Goal: Task Accomplishment & Management: Manage account settings

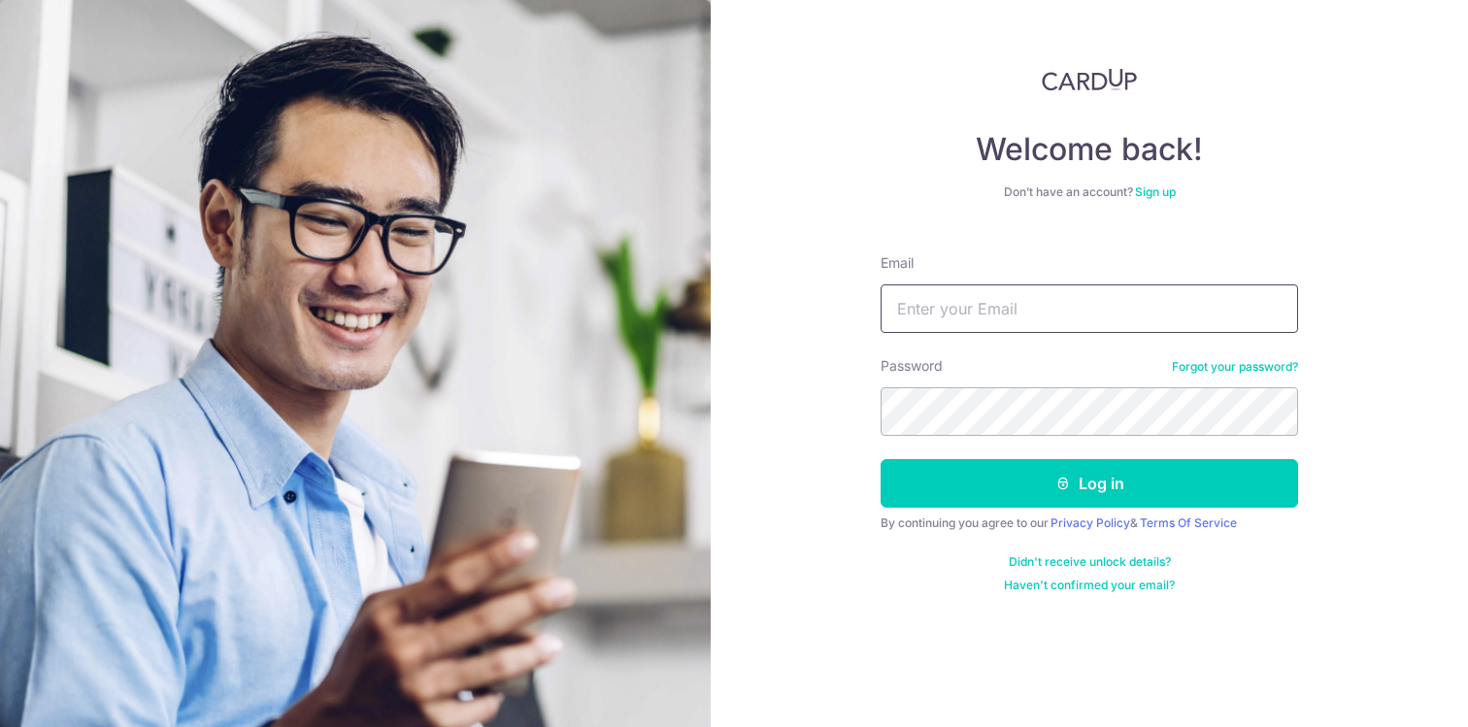
click at [934, 305] on input "Email" at bounding box center [1088, 308] width 417 height 49
type input "[PERSON_NAME][EMAIL_ADDRESS][DOMAIN_NAME]"
click at [880, 459] on button "Log in" at bounding box center [1088, 483] width 417 height 49
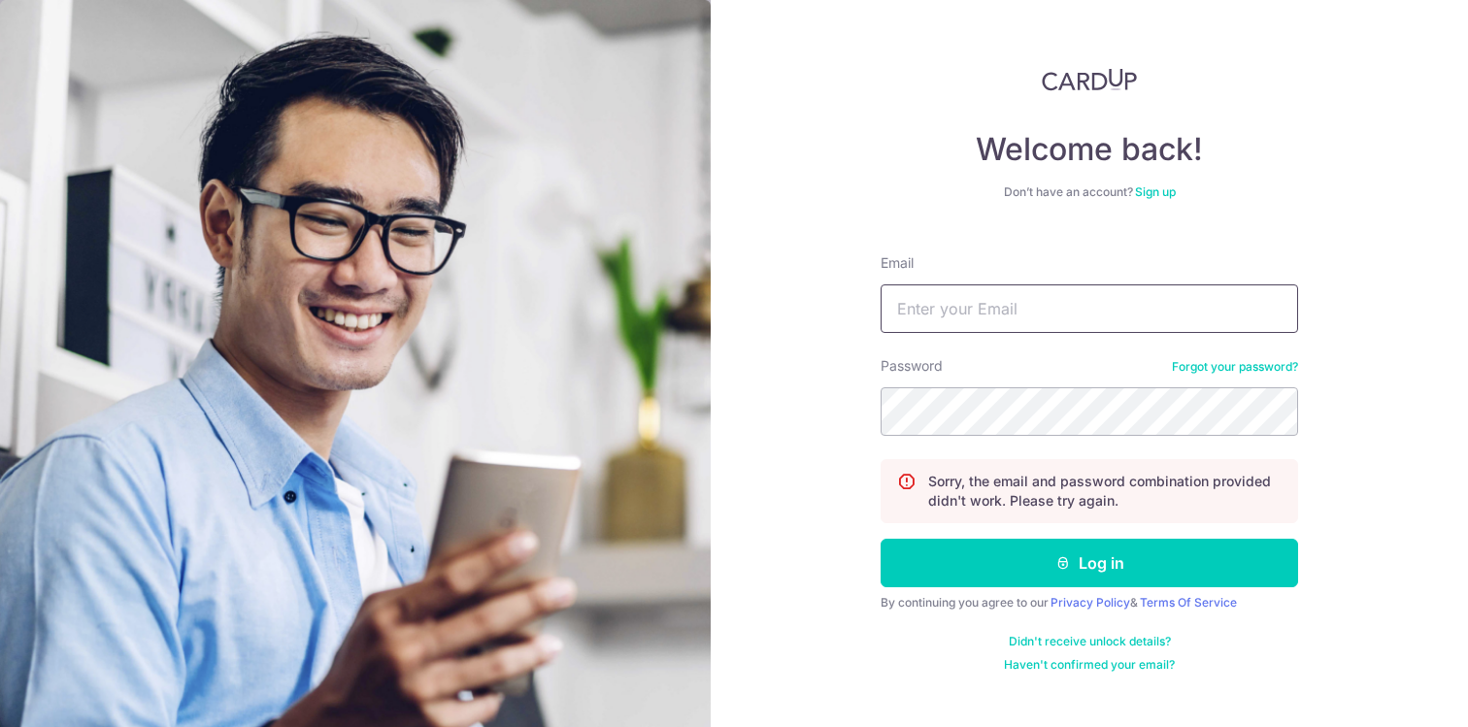
click at [1010, 318] on input "Email" at bounding box center [1088, 308] width 417 height 49
type input "[PERSON_NAME][EMAIL_ADDRESS][DOMAIN_NAME]"
click at [880, 539] on button "Log in" at bounding box center [1088, 563] width 417 height 49
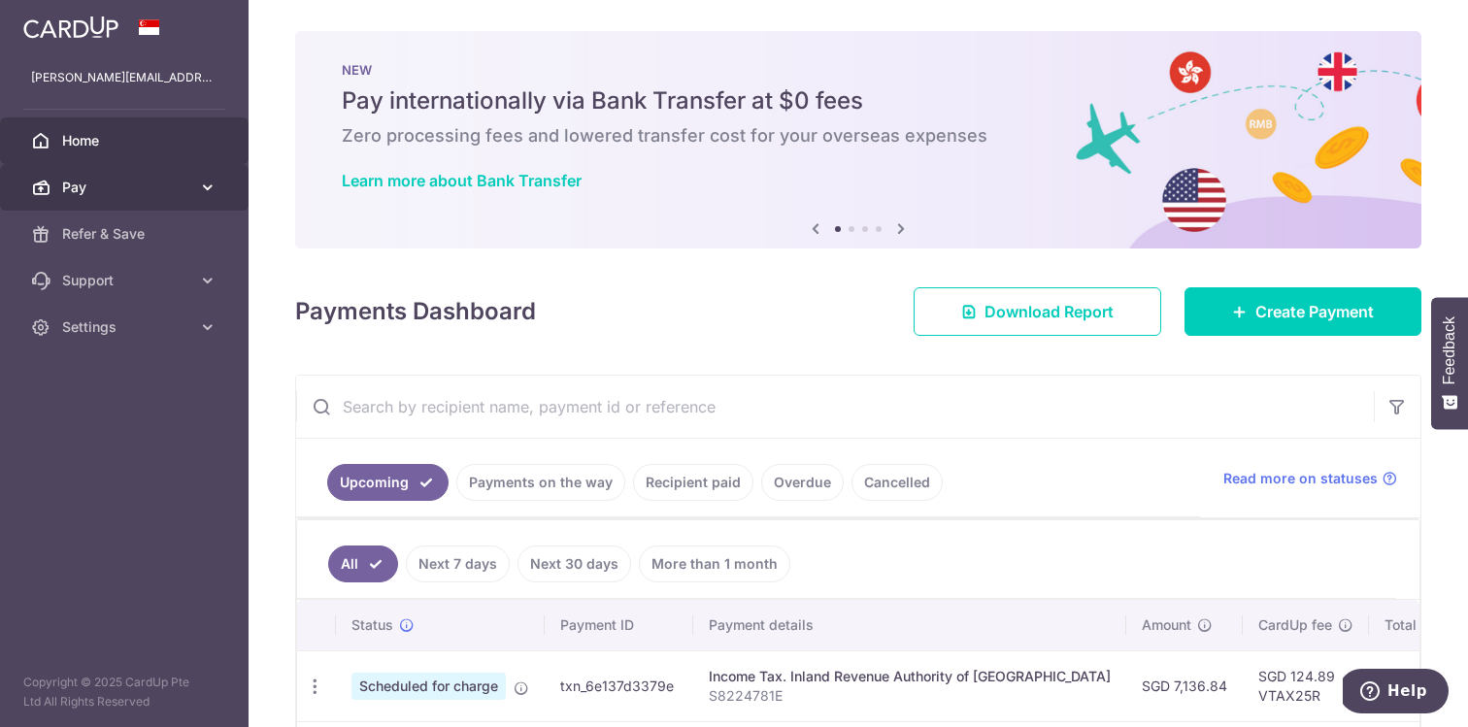
click at [129, 196] on span "Pay" at bounding box center [126, 187] width 128 height 19
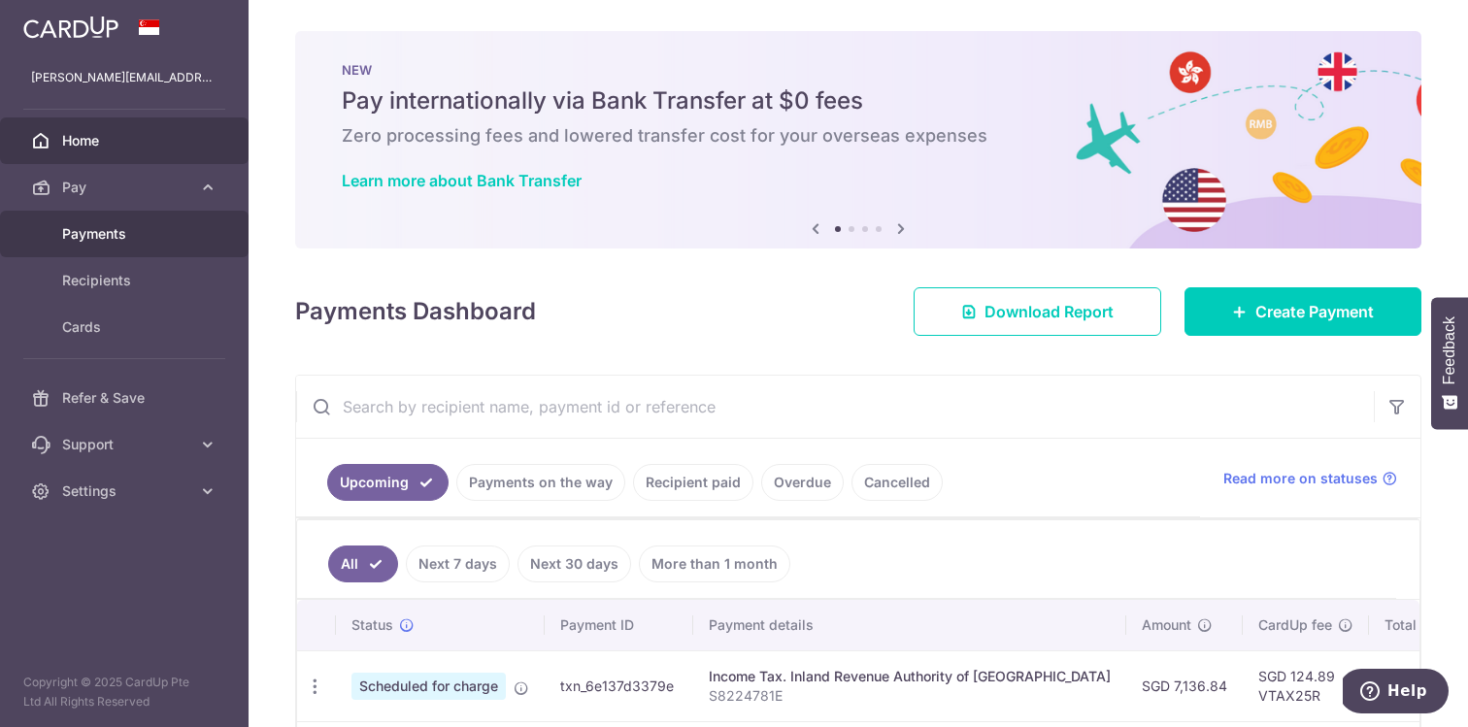
click at [116, 234] on span "Payments" at bounding box center [126, 233] width 128 height 19
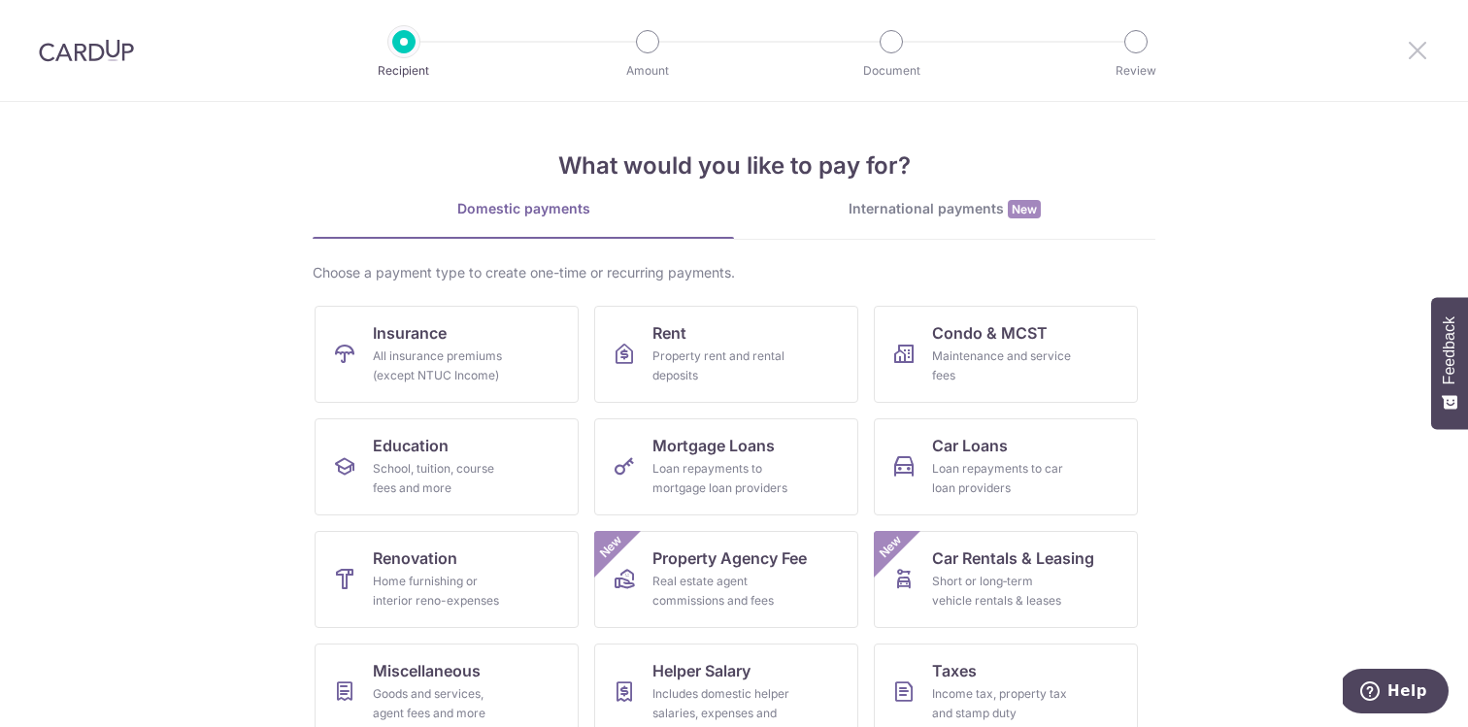
click at [1411, 46] on icon at bounding box center [1416, 50] width 23 height 24
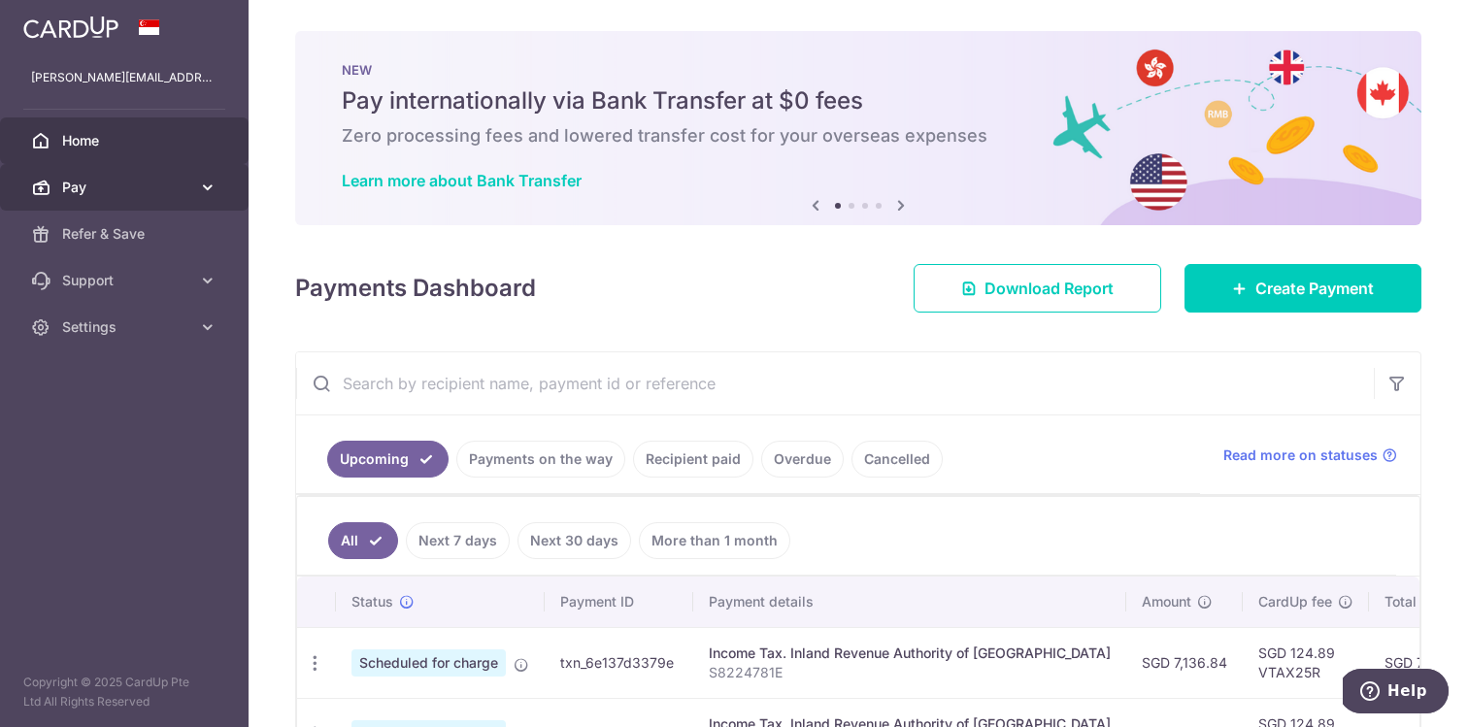
click at [194, 191] on link "Pay" at bounding box center [124, 187] width 248 height 47
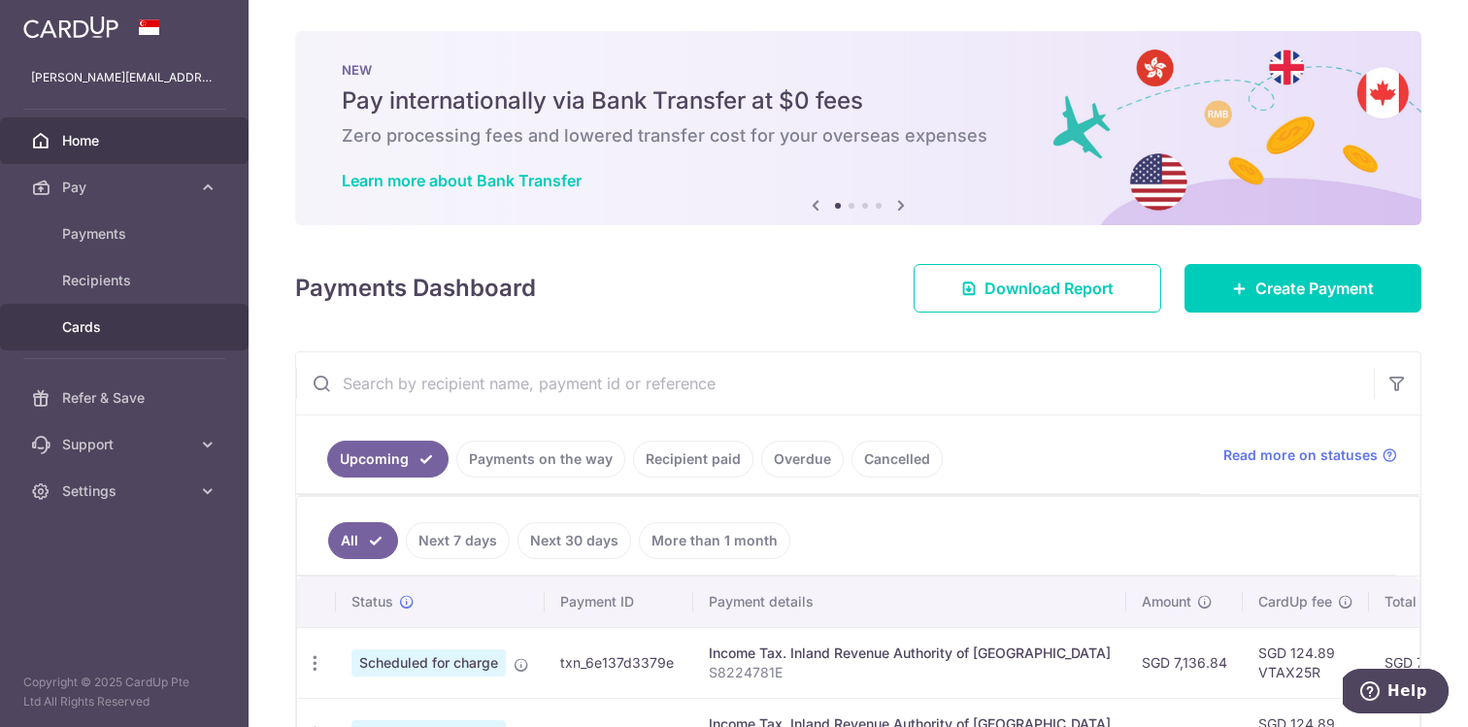
click at [90, 314] on link "Cards" at bounding box center [124, 327] width 248 height 47
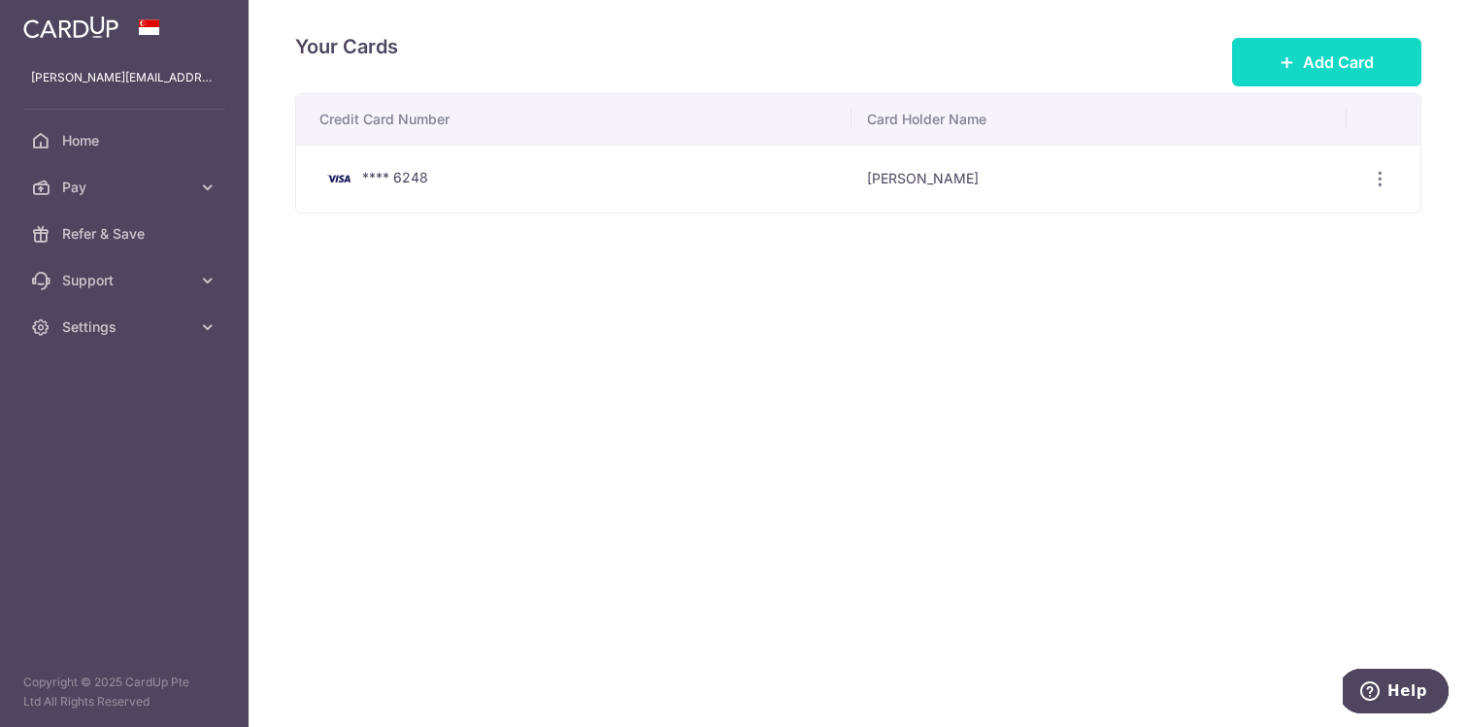
click at [1355, 63] on span "Add Card" at bounding box center [1338, 61] width 71 height 23
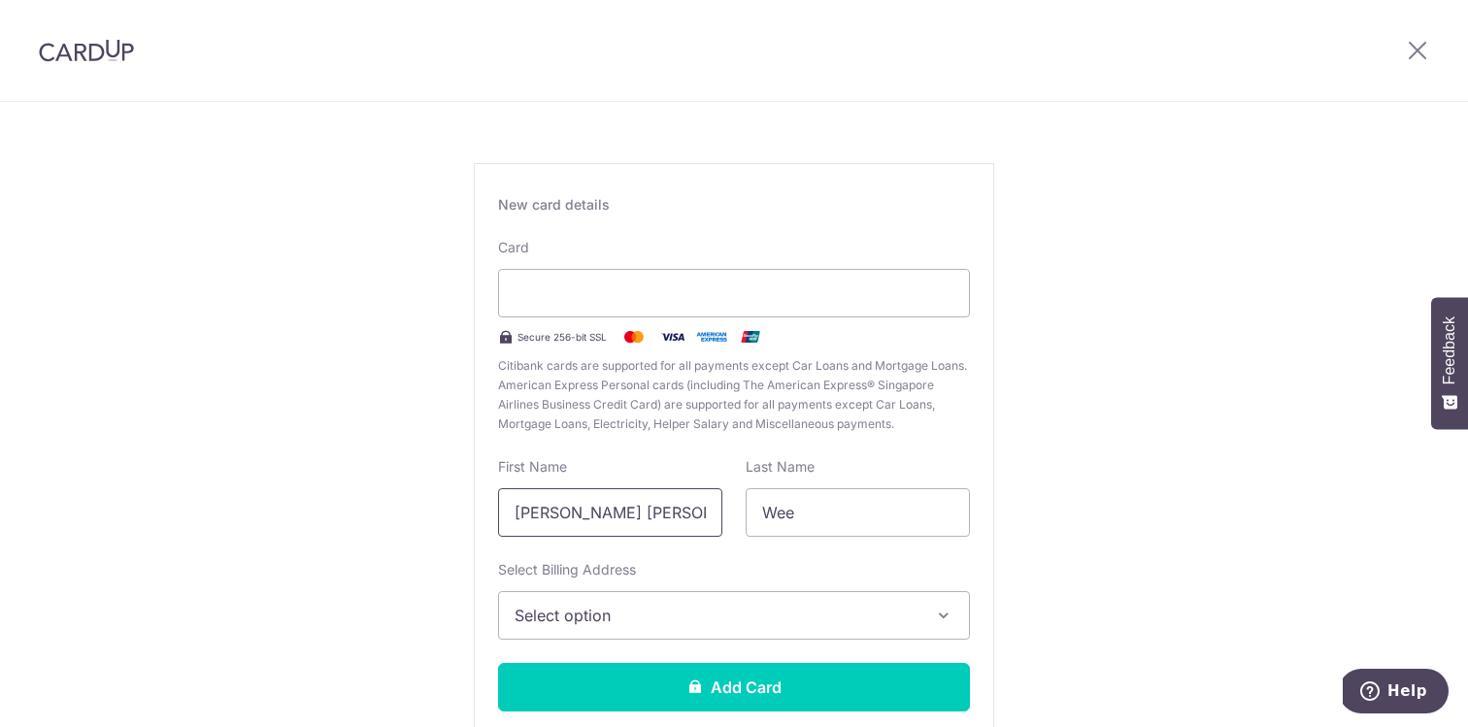
scroll to position [68, 0]
click at [694, 517] on input "[PERSON_NAME] [PERSON_NAME]" at bounding box center [610, 511] width 224 height 49
type input "[PERSON_NAME]"
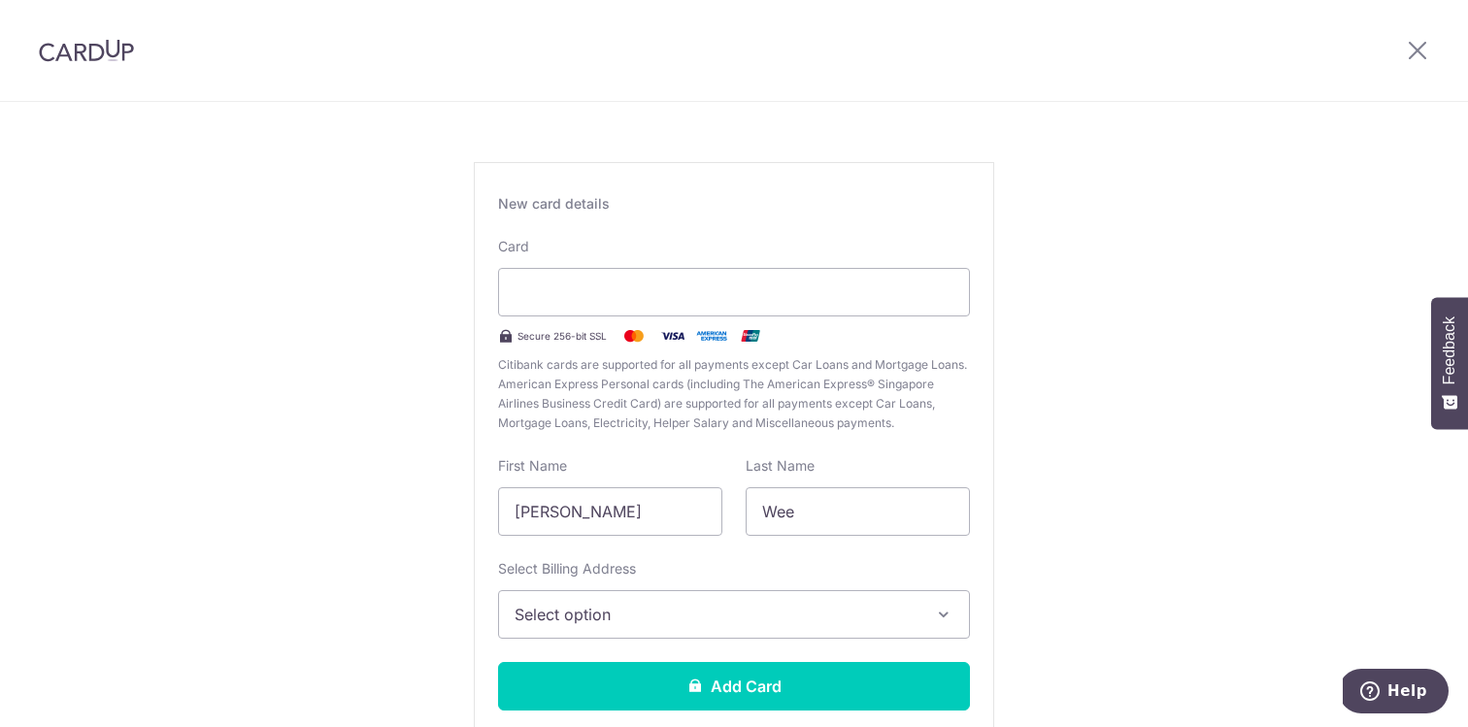
click at [671, 612] on span "Select option" at bounding box center [716, 614] width 404 height 23
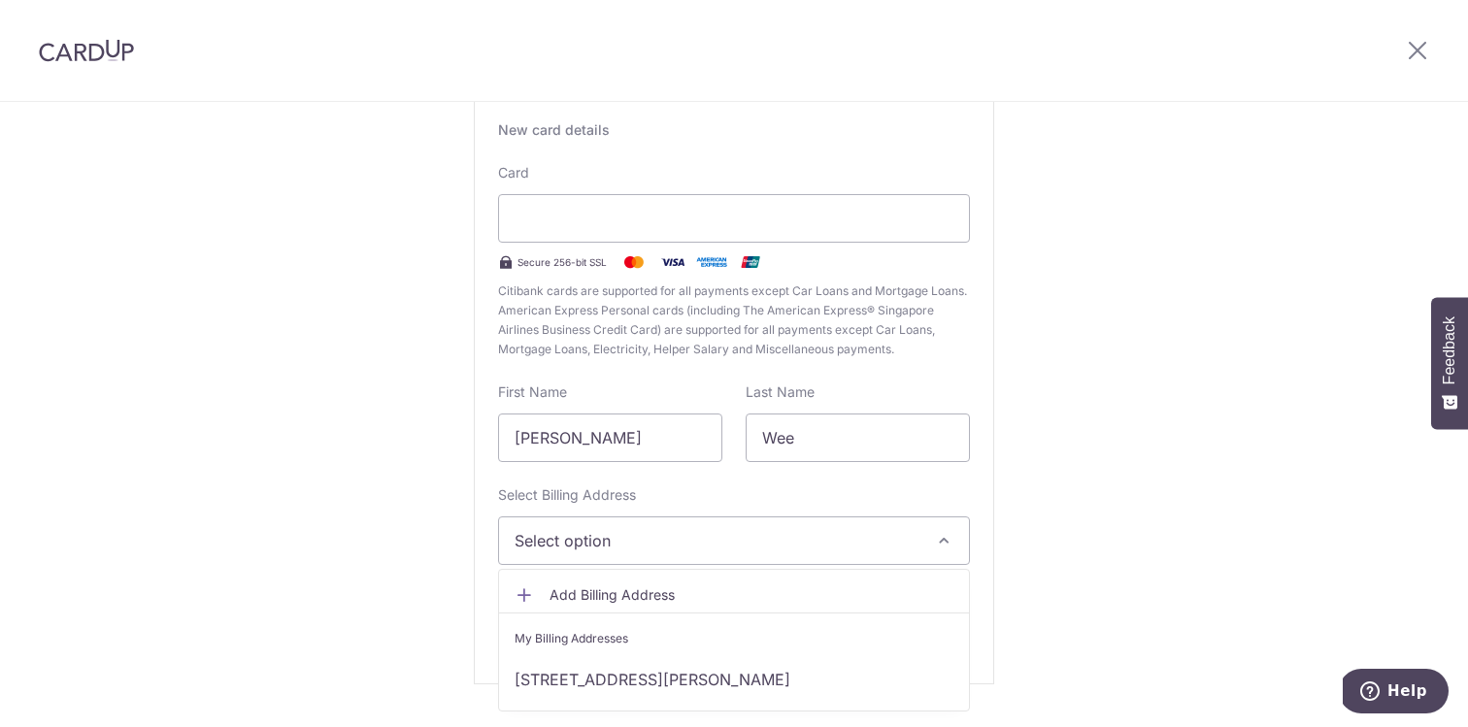
scroll to position [190, 0]
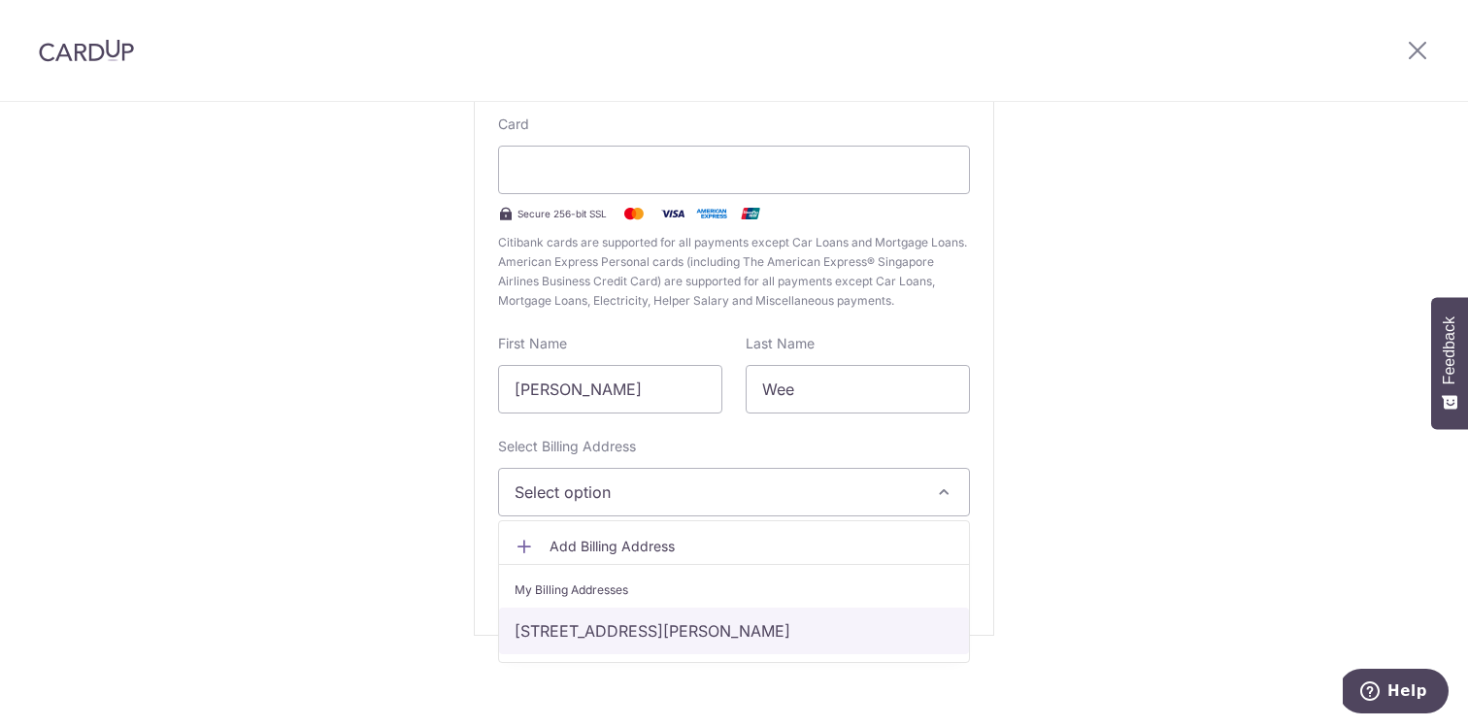
click at [673, 610] on link "[STREET_ADDRESS][PERSON_NAME]" at bounding box center [734, 631] width 470 height 47
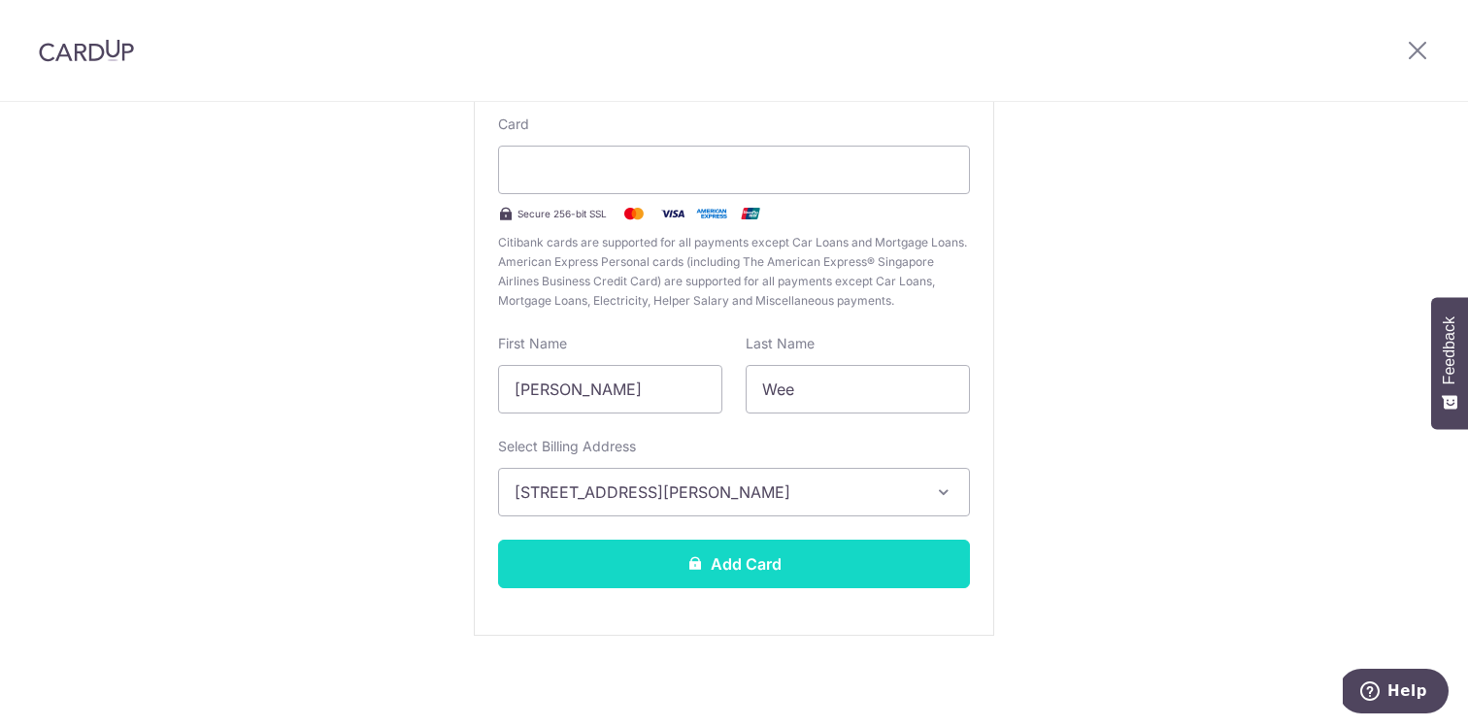
click at [688, 580] on button "Add Card" at bounding box center [734, 564] width 472 height 49
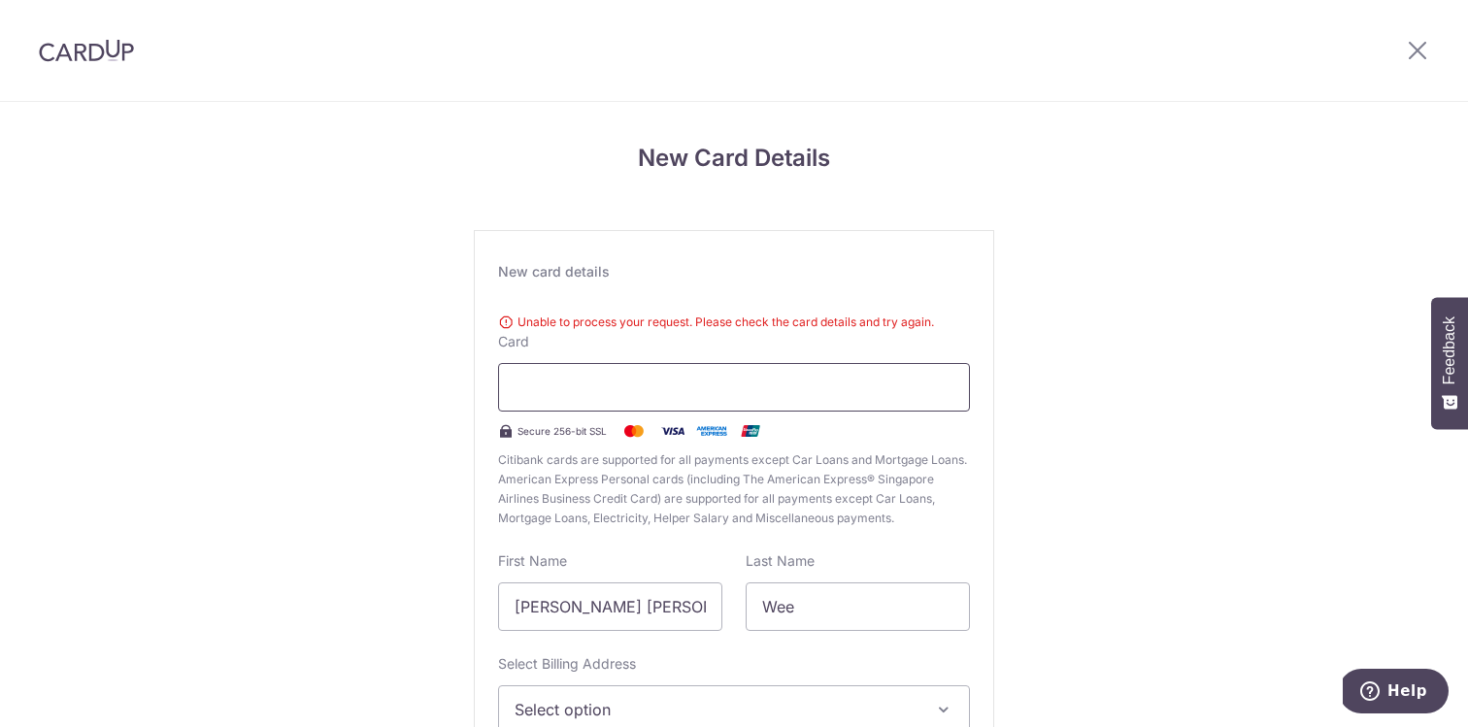
click at [672, 400] on div at bounding box center [734, 387] width 472 height 49
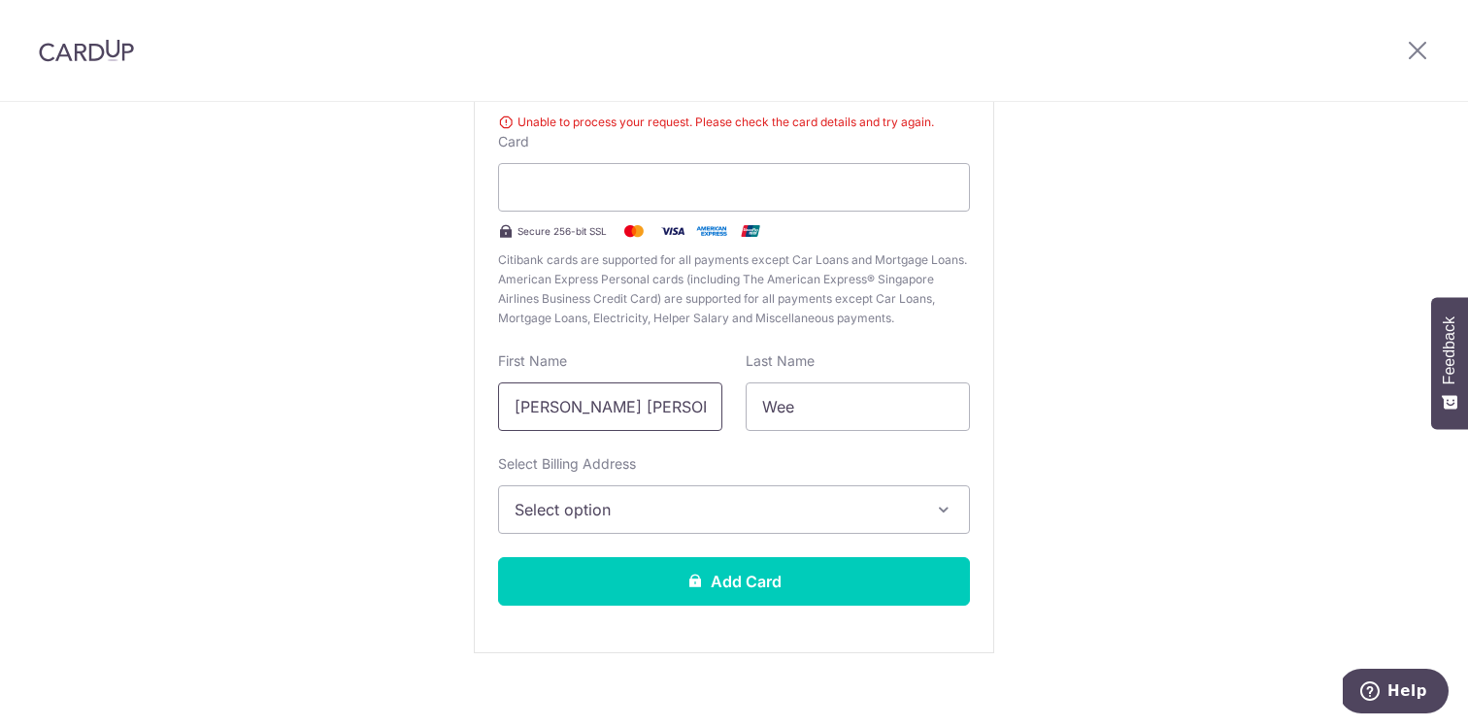
scroll to position [217, 0]
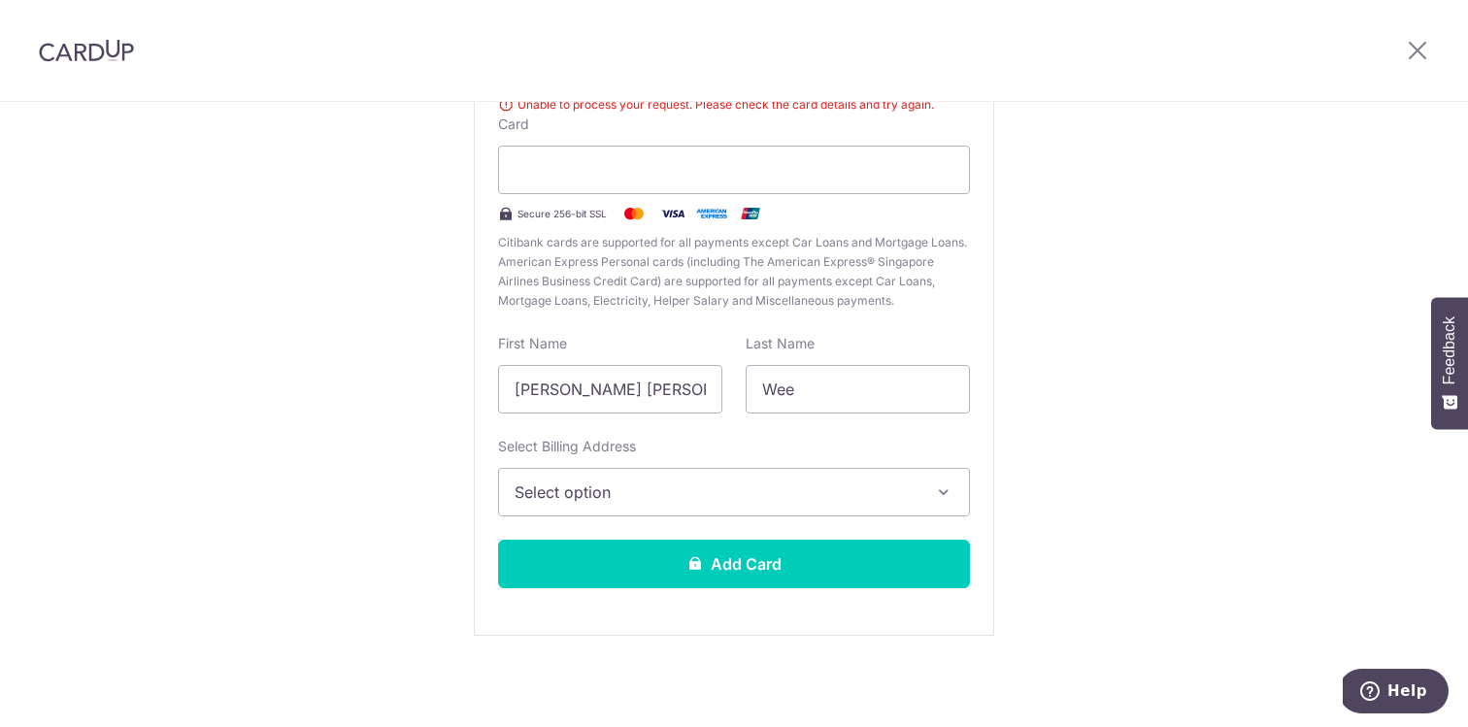
click at [646, 494] on span "Select option" at bounding box center [716, 491] width 404 height 23
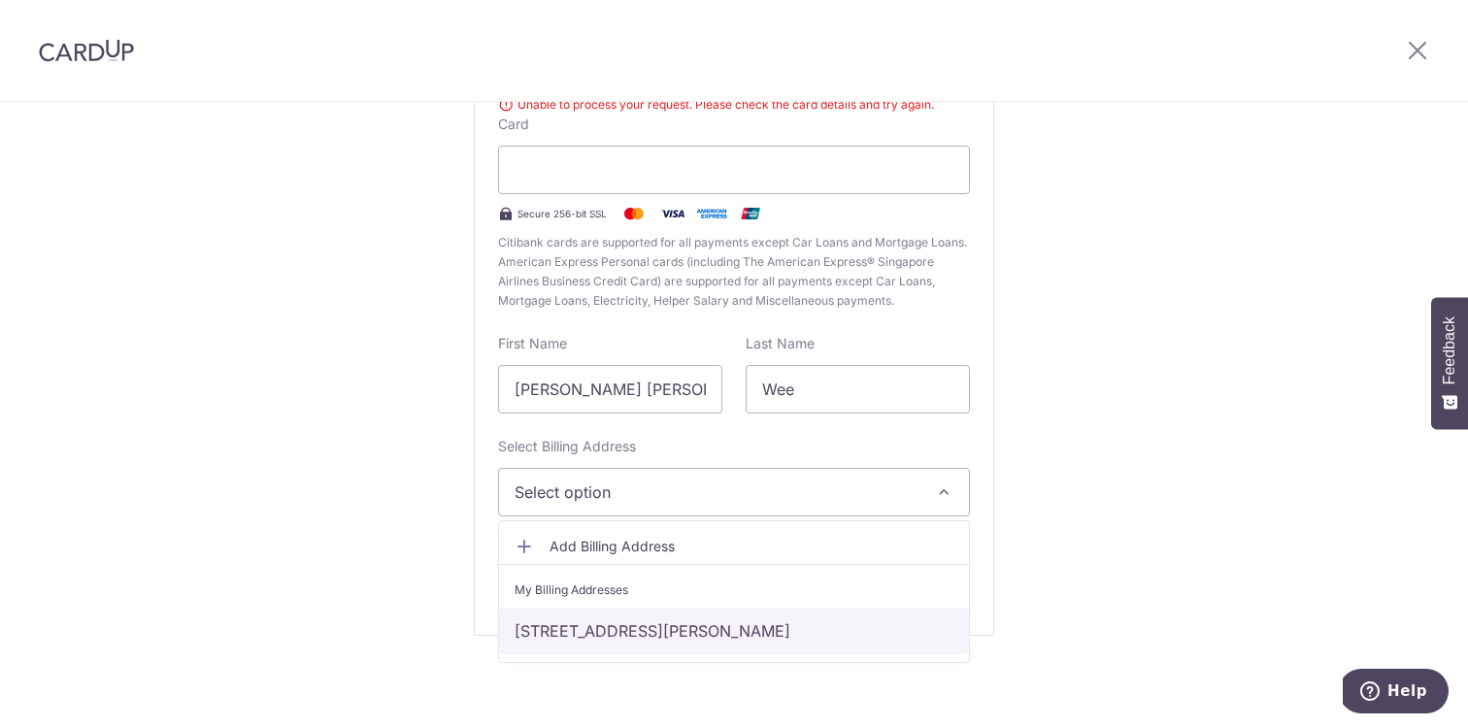
click at [634, 633] on link "[STREET_ADDRESS][PERSON_NAME]" at bounding box center [734, 631] width 470 height 47
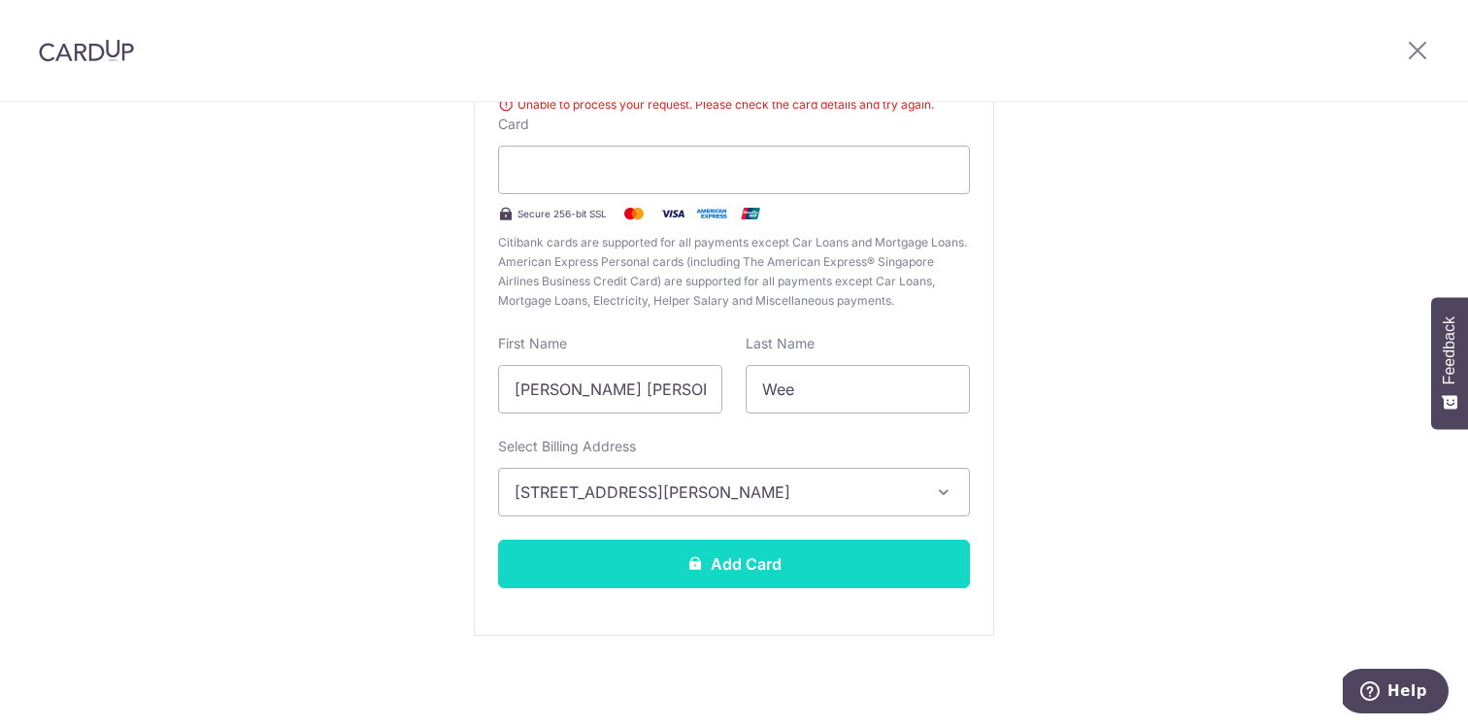
click at [698, 570] on button "Add Card" at bounding box center [734, 564] width 472 height 49
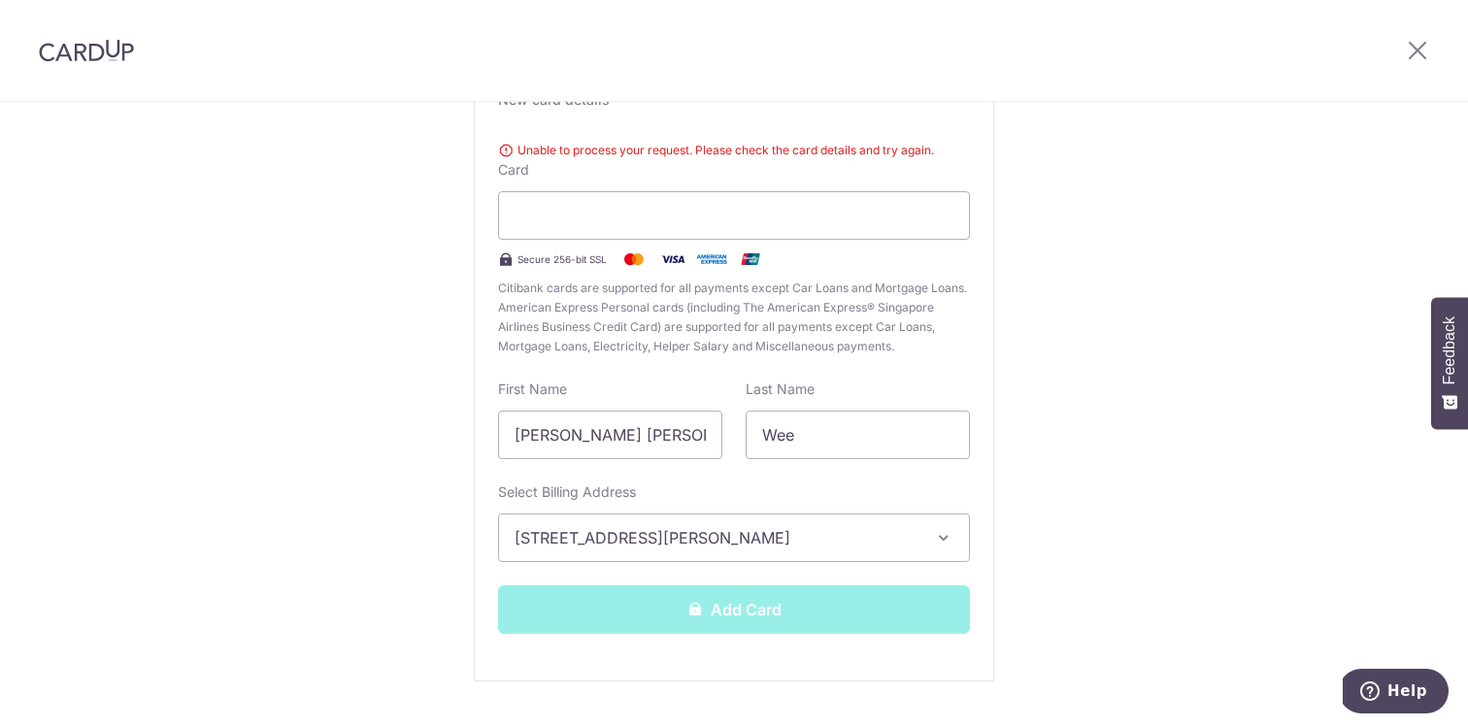
scroll to position [154, 0]
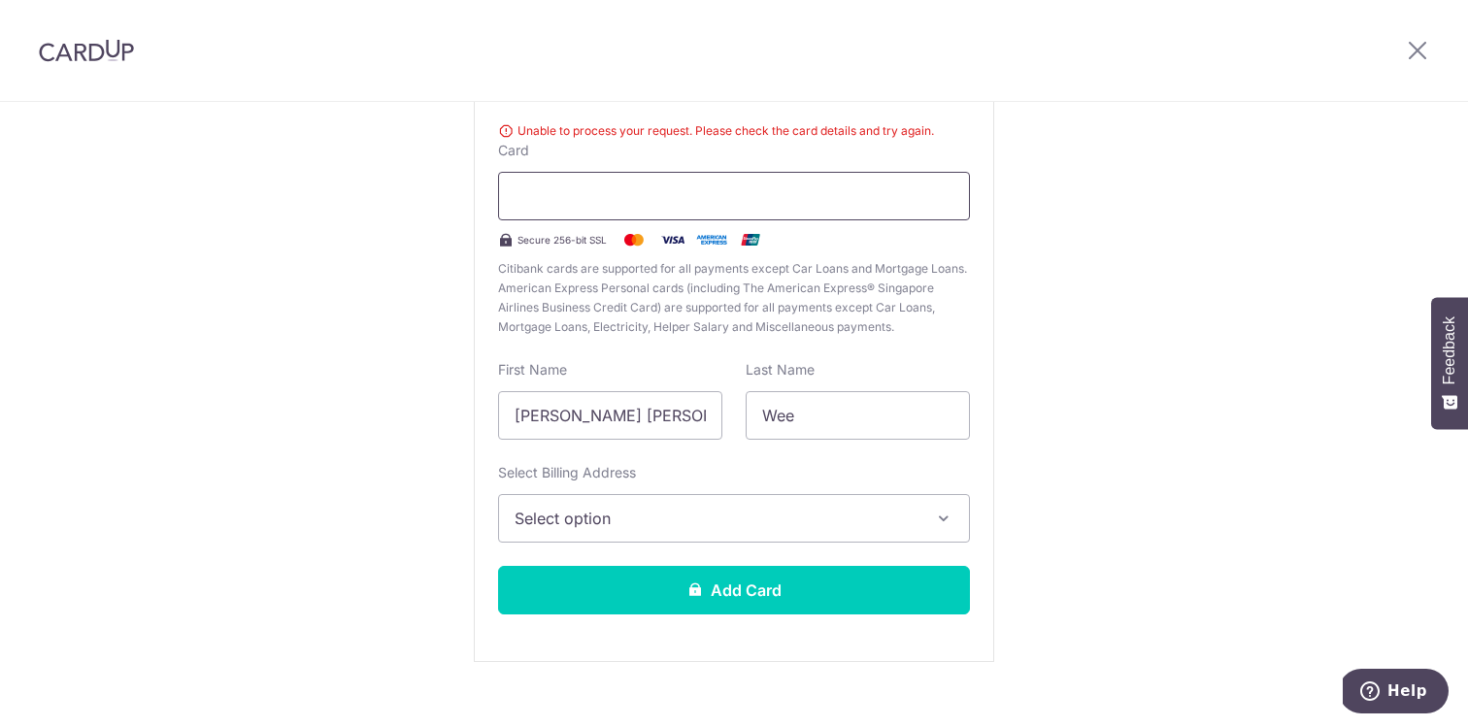
scroll to position [217, 0]
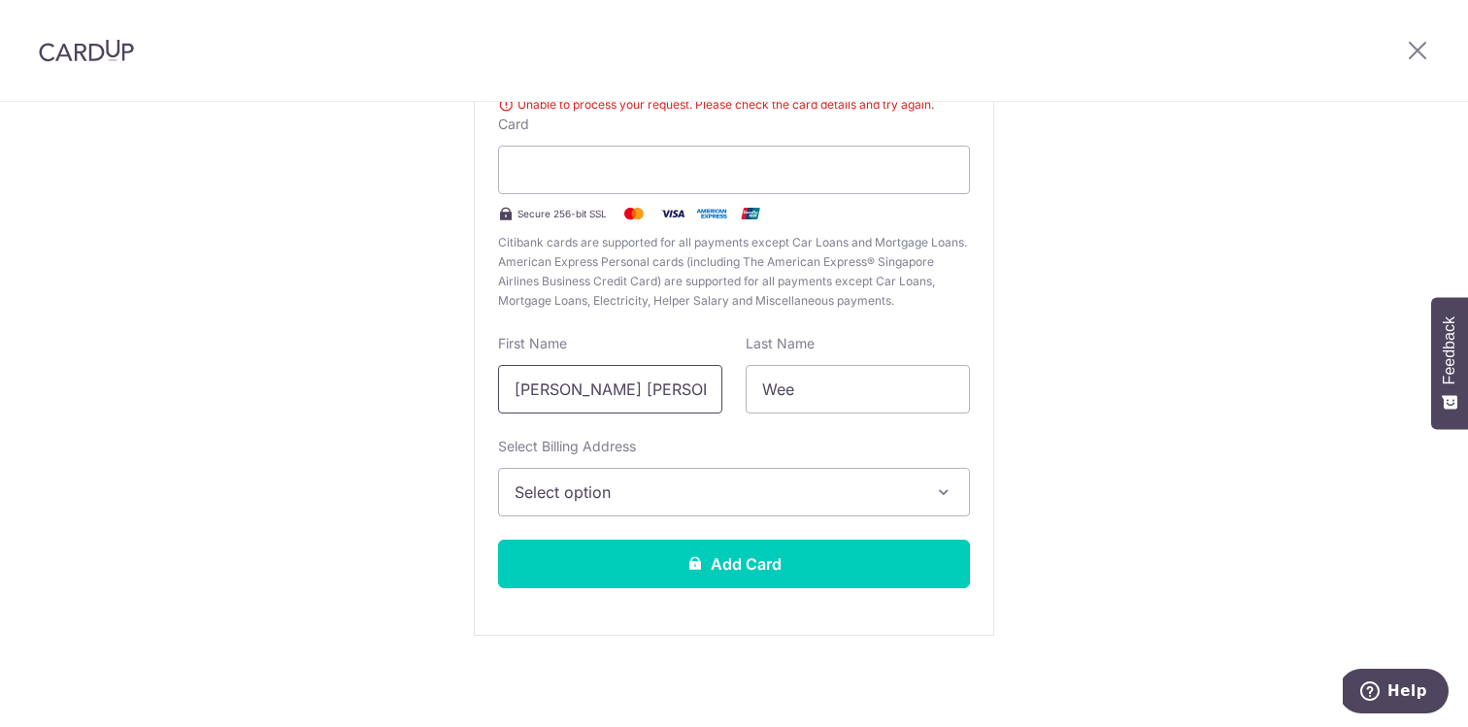
click at [695, 389] on input "[PERSON_NAME] [PERSON_NAME]" at bounding box center [610, 389] width 224 height 49
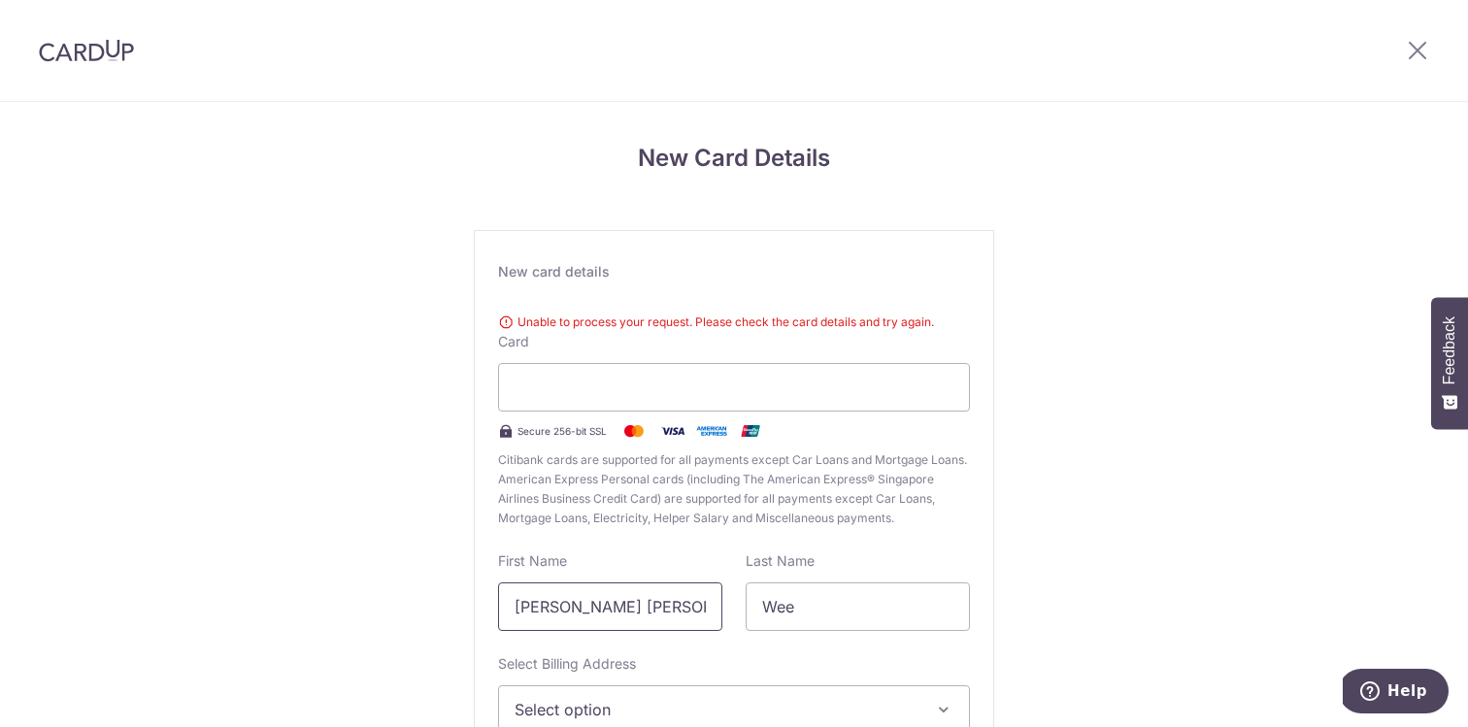
click at [618, 610] on input "[PERSON_NAME] [PERSON_NAME]" at bounding box center [610, 606] width 224 height 49
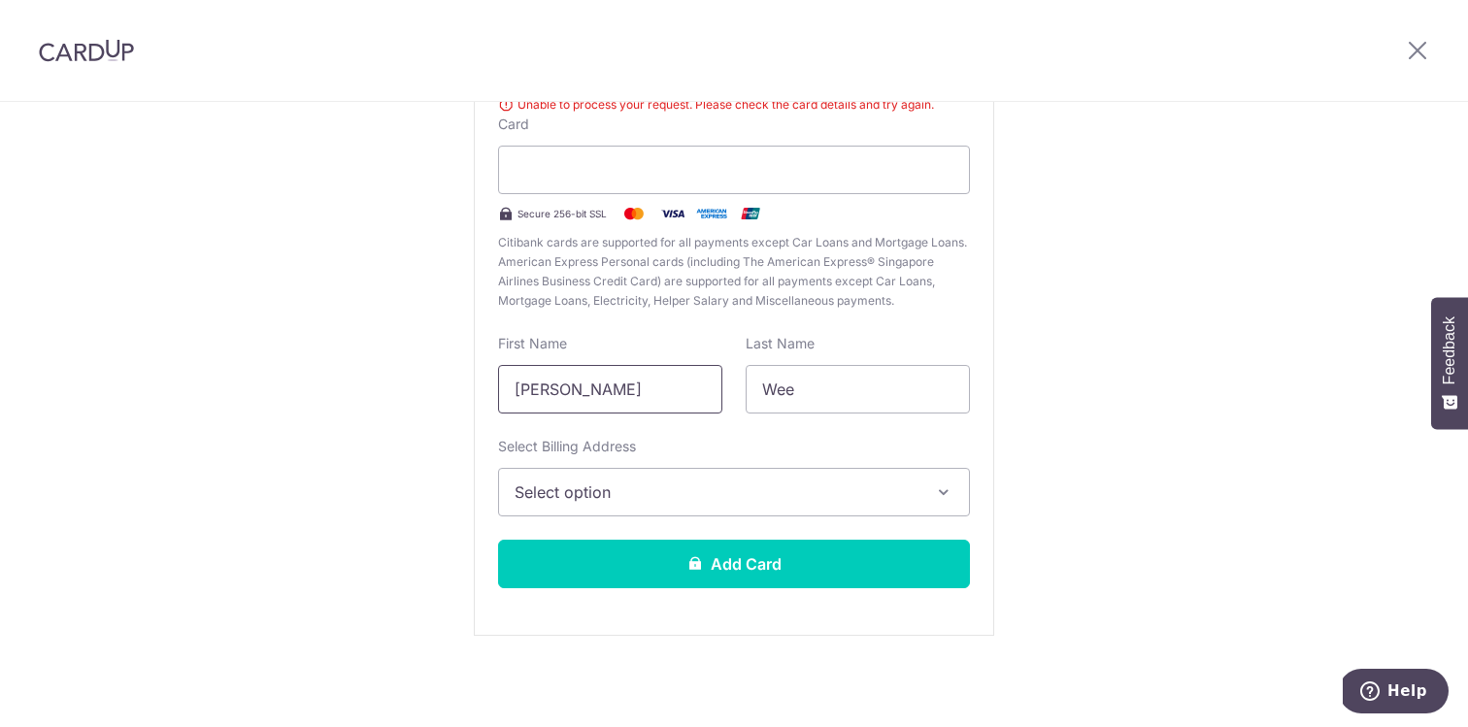
type input "[PERSON_NAME]"
click at [718, 501] on span "Select option" at bounding box center [716, 491] width 404 height 23
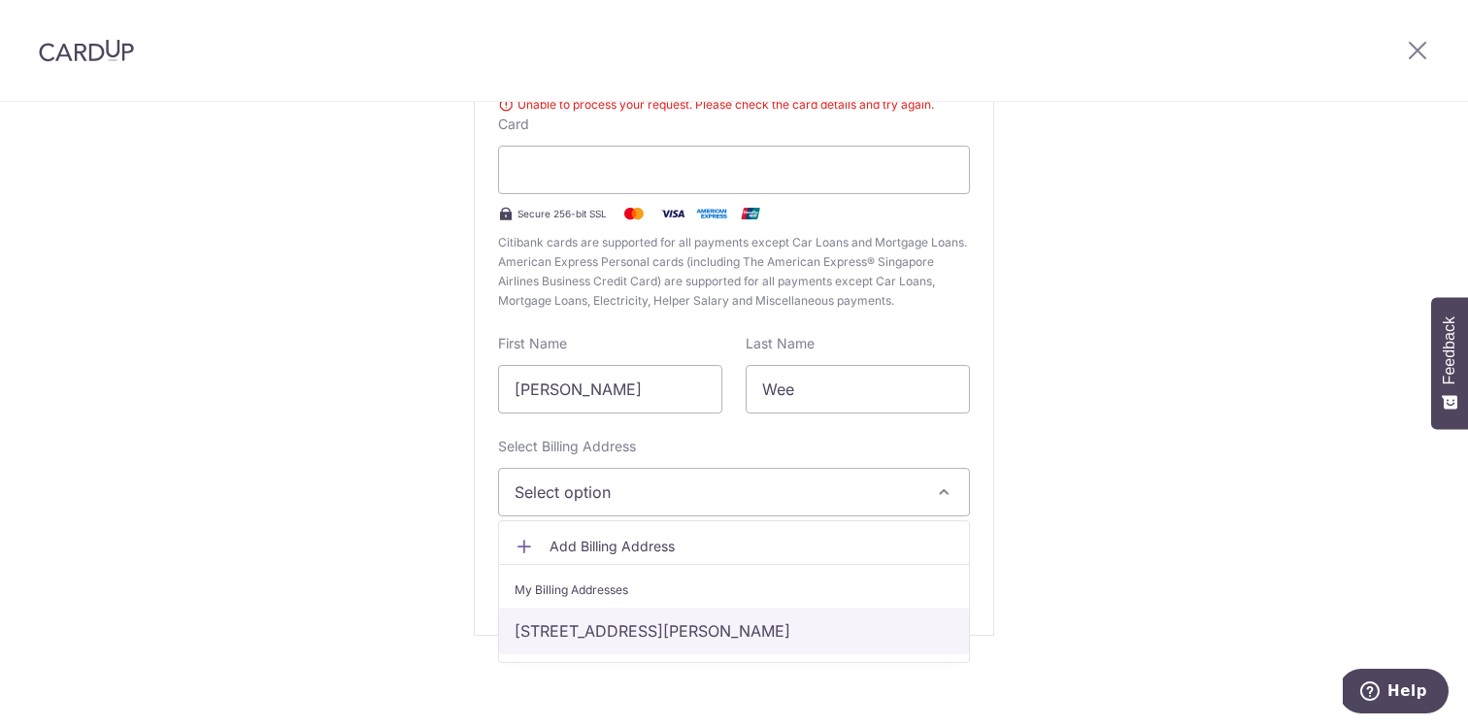
click at [724, 637] on link "[STREET_ADDRESS][PERSON_NAME]" at bounding box center [734, 631] width 470 height 47
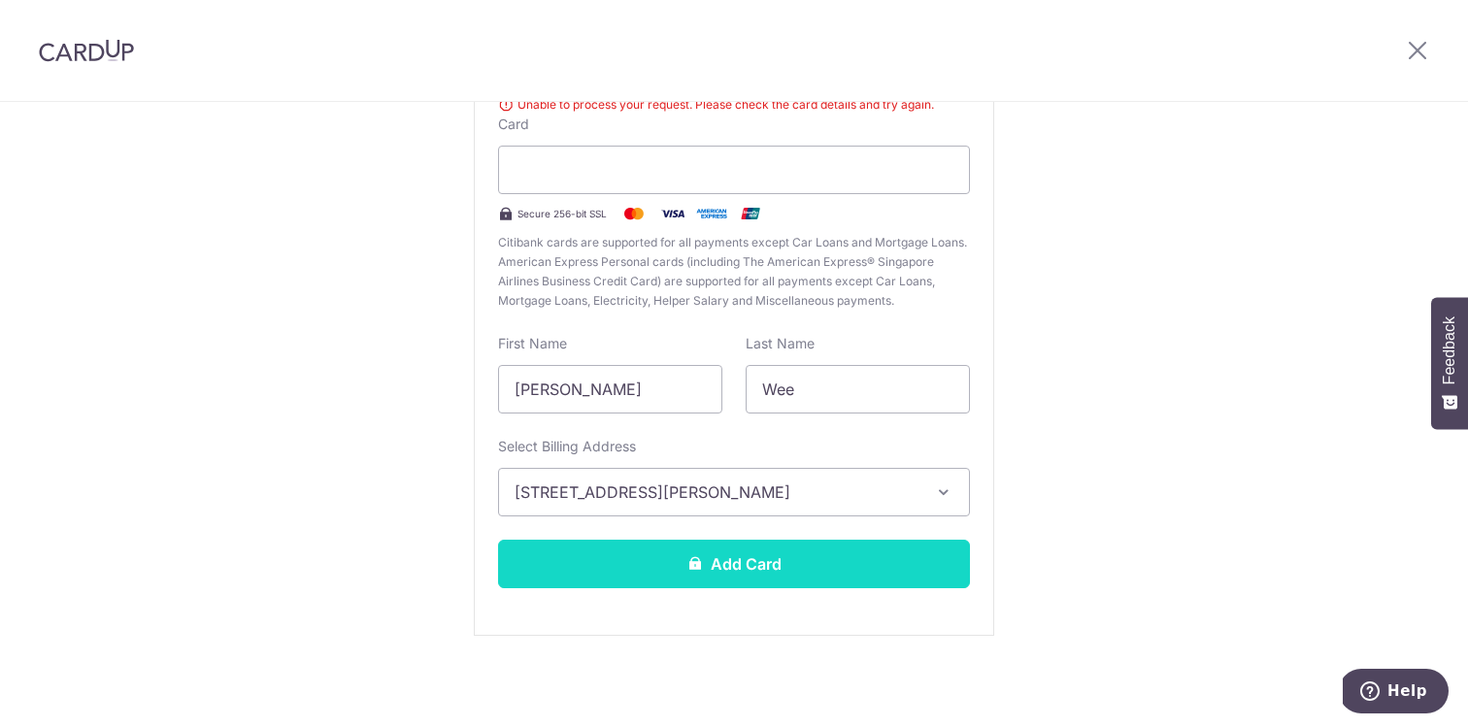
click at [735, 561] on button "Add Card" at bounding box center [734, 564] width 472 height 49
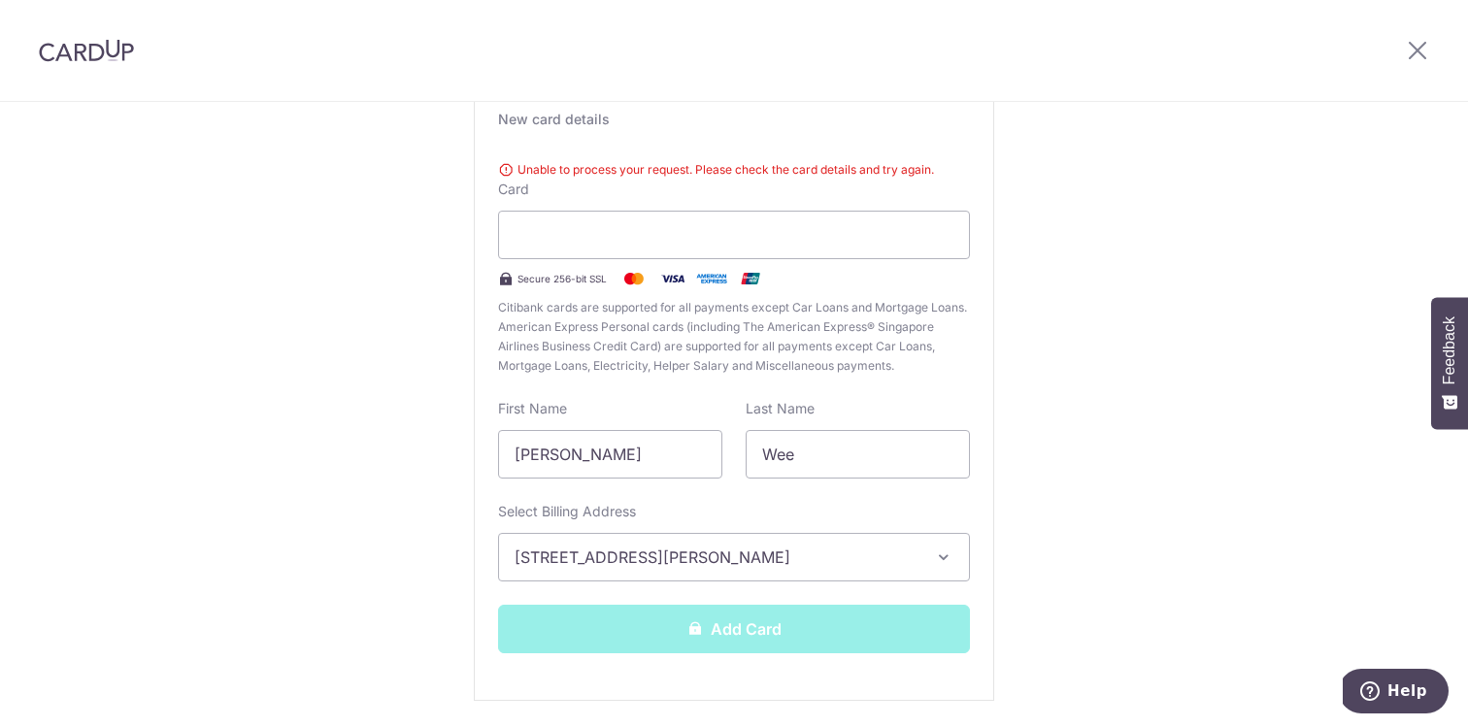
scroll to position [148, 0]
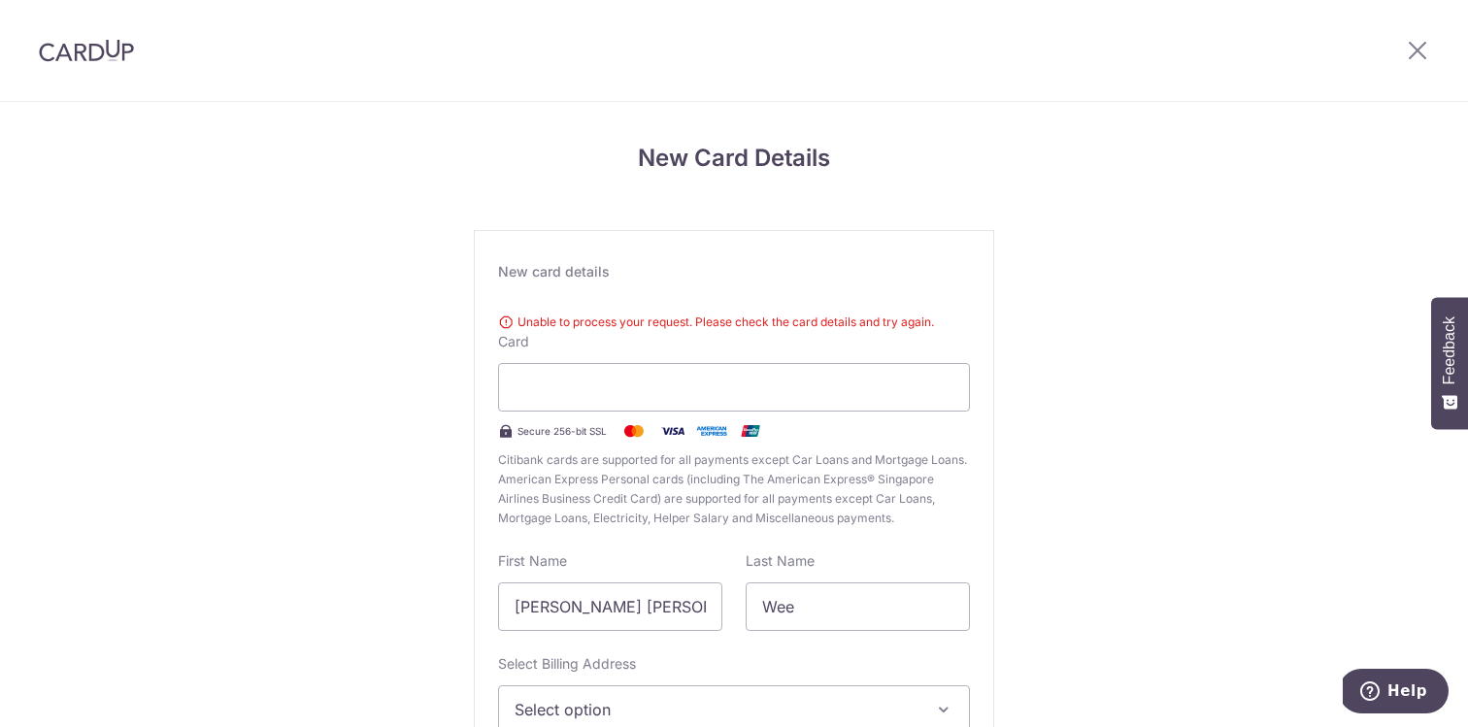
click at [88, 52] on img at bounding box center [86, 50] width 95 height 23
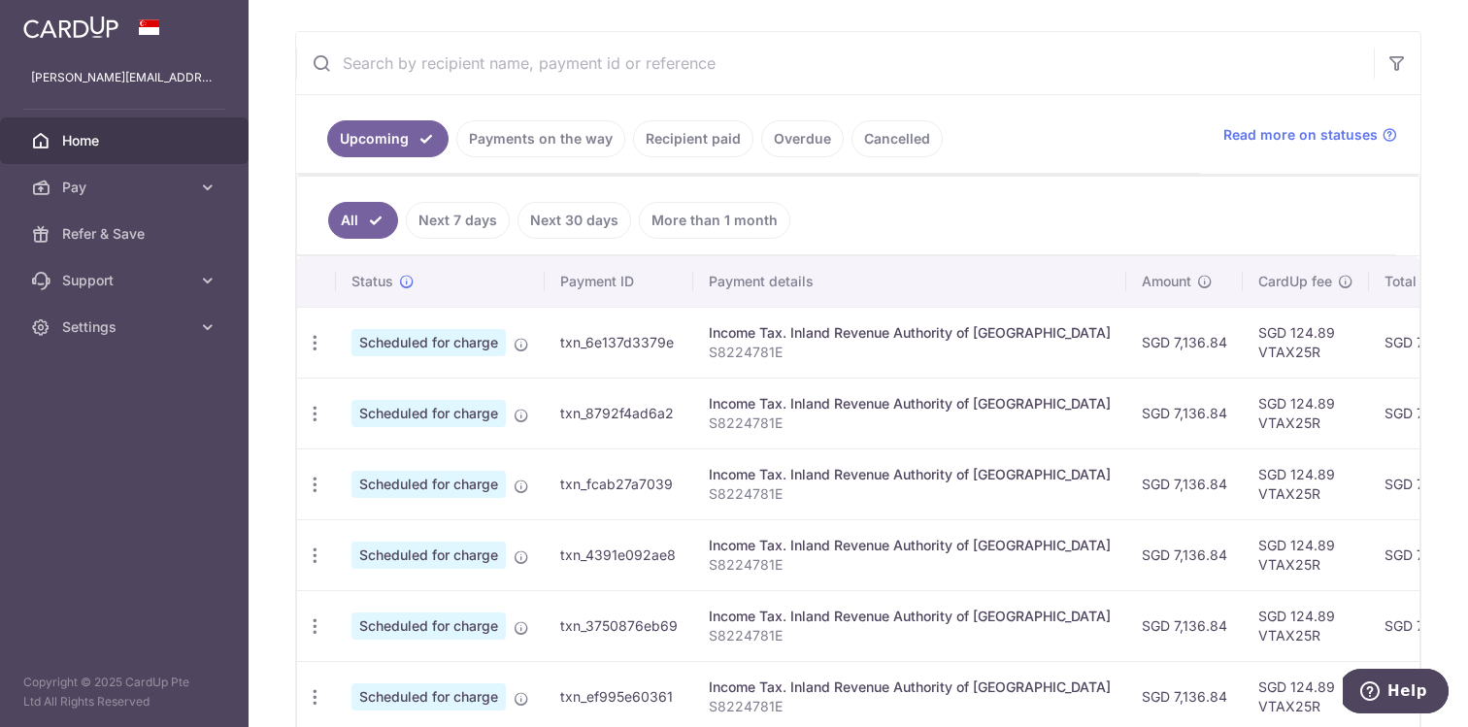
scroll to position [420, 0]
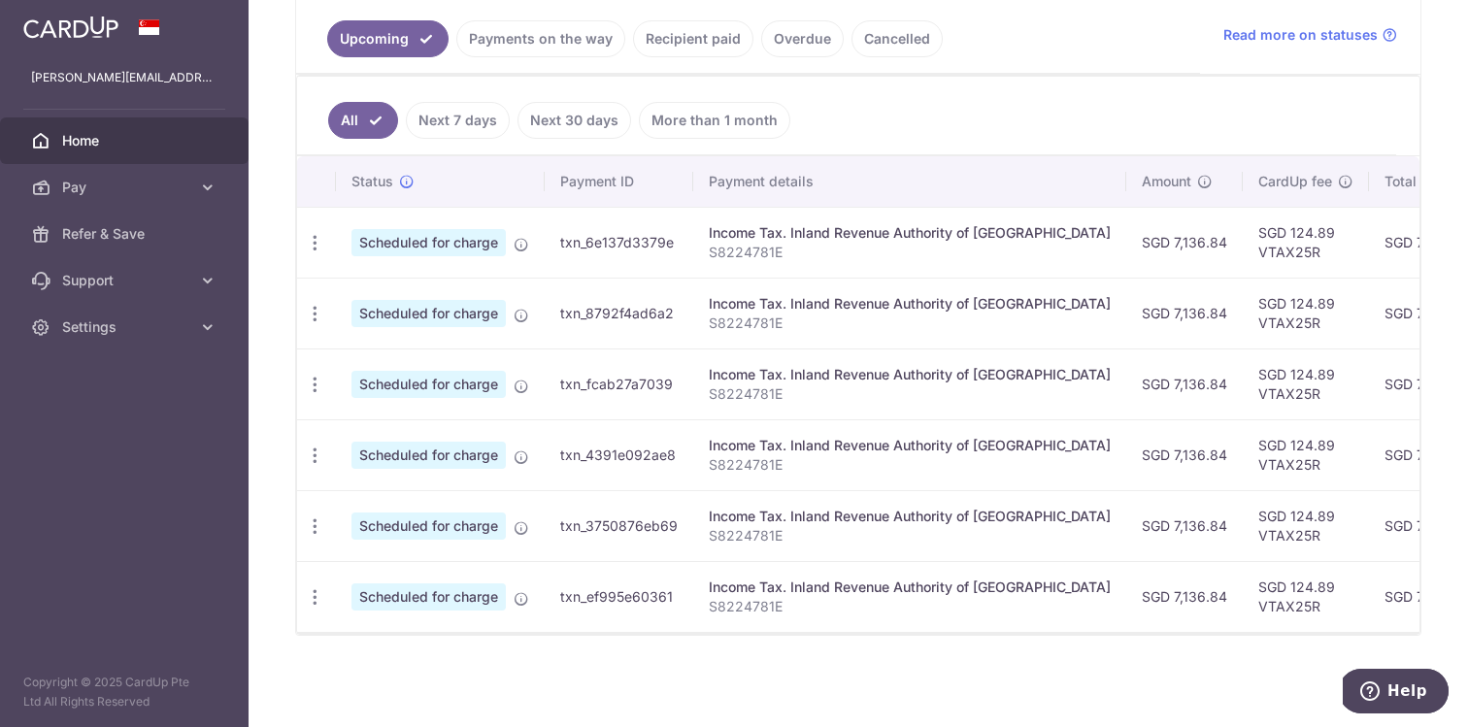
click at [479, 116] on link "Next 7 days" at bounding box center [458, 120] width 104 height 37
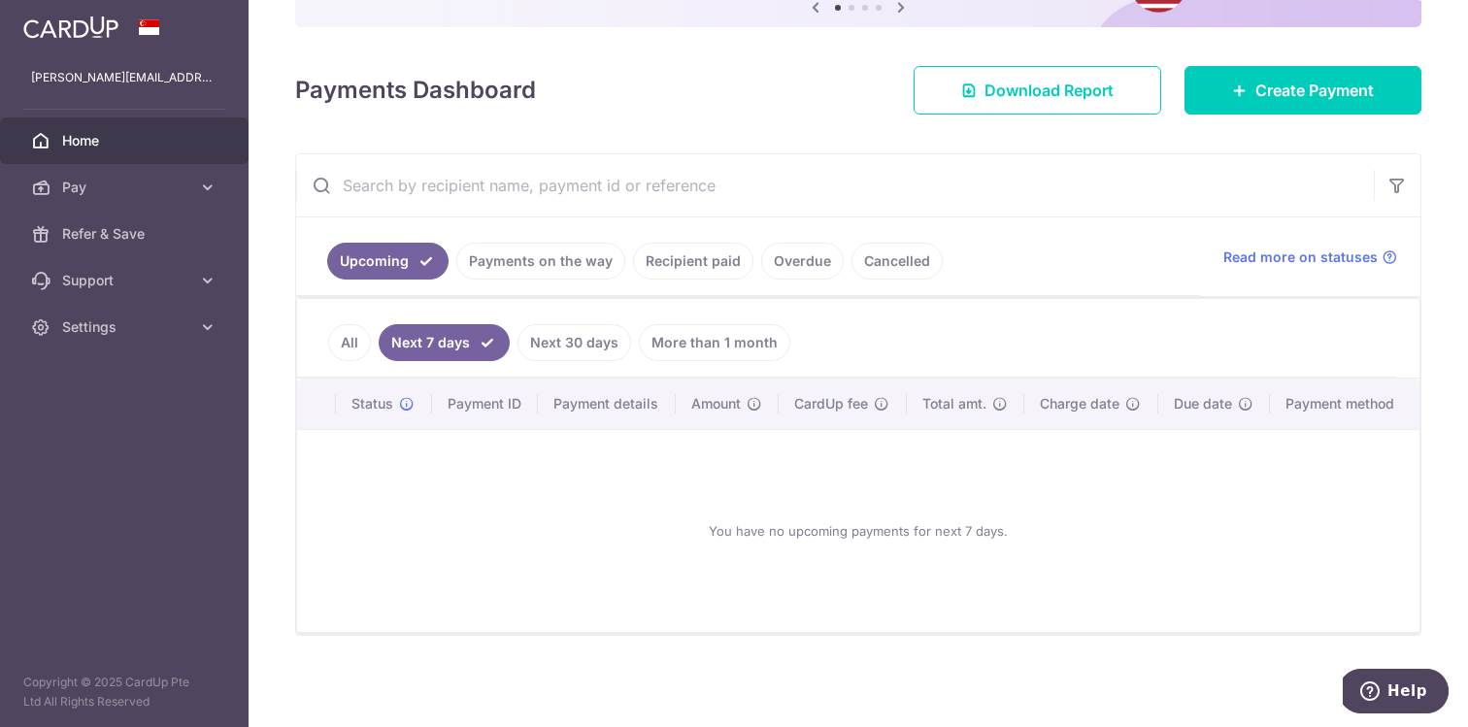
click at [575, 338] on link "Next 30 days" at bounding box center [574, 342] width 114 height 37
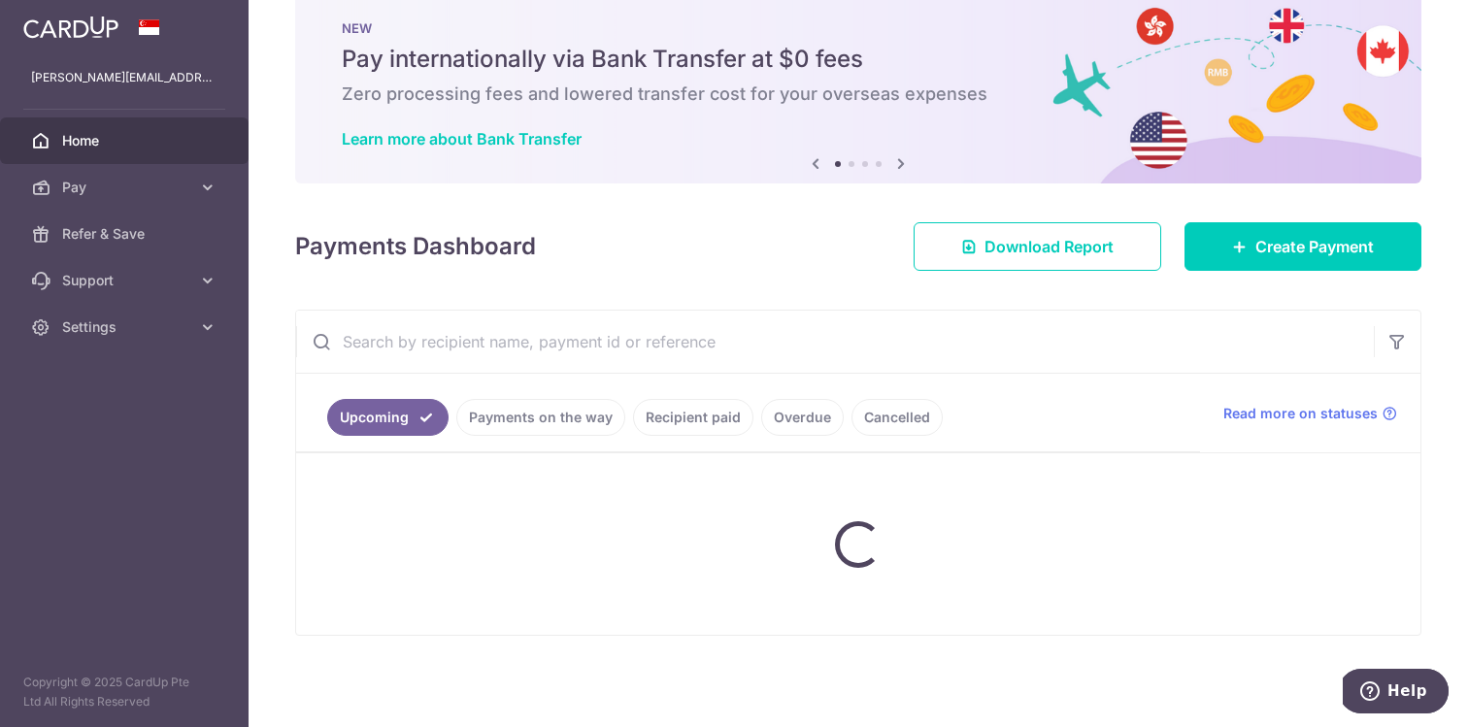
scroll to position [66, 0]
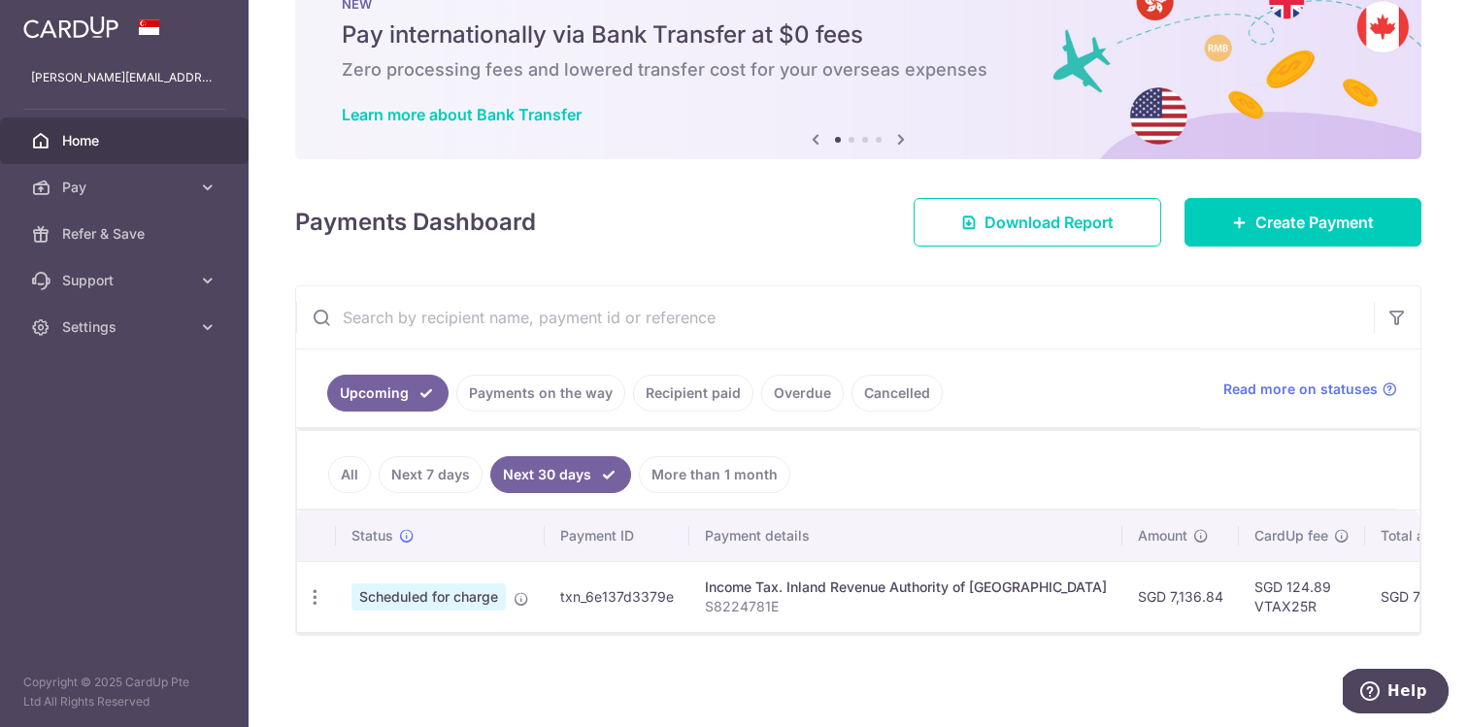
click at [348, 473] on link "All" at bounding box center [349, 474] width 43 height 37
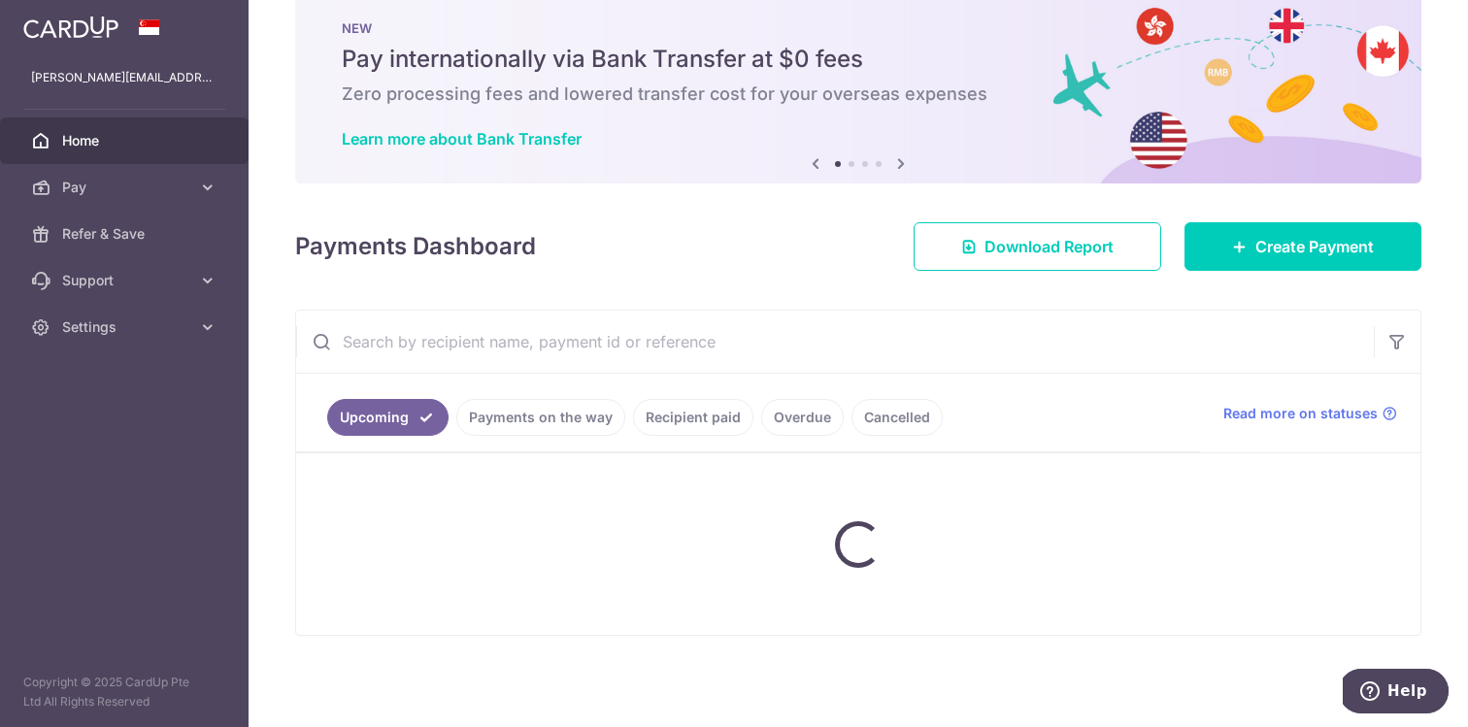
scroll to position [420, 0]
